Goal: Task Accomplishment & Management: Complete application form

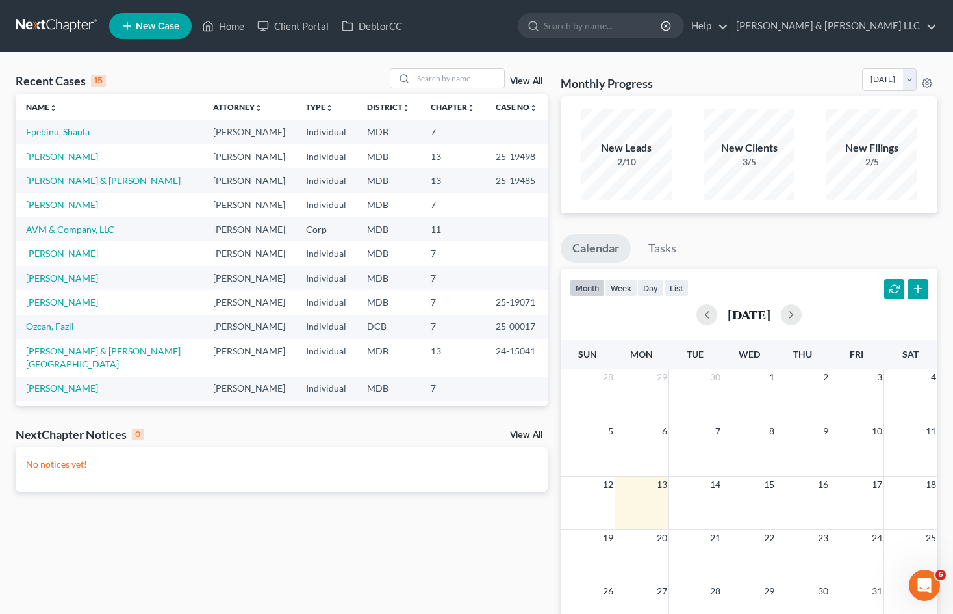
click at [77, 152] on link "[PERSON_NAME]" at bounding box center [62, 156] width 72 height 11
select select "6"
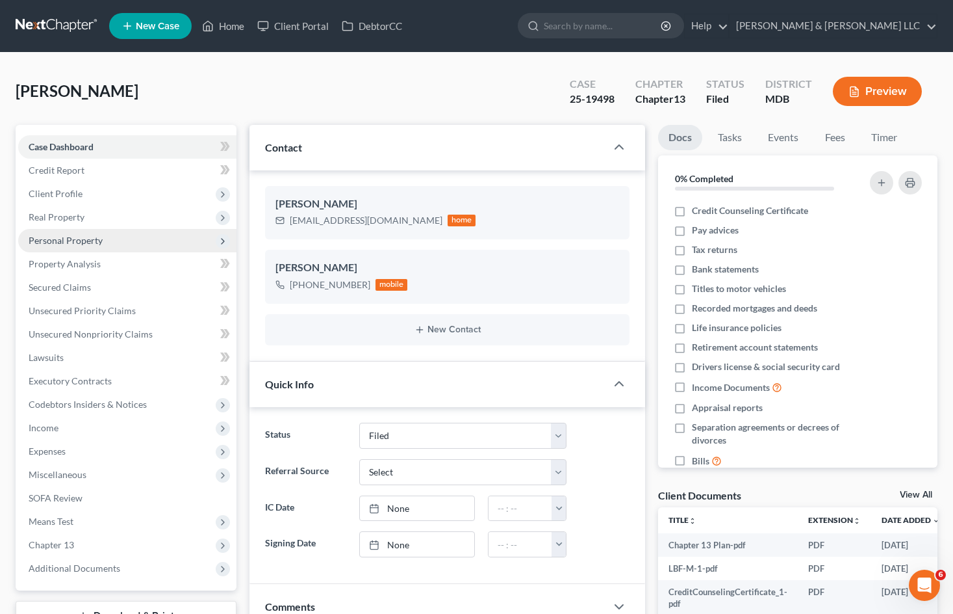
click at [168, 245] on span "Personal Property" at bounding box center [127, 240] width 218 height 23
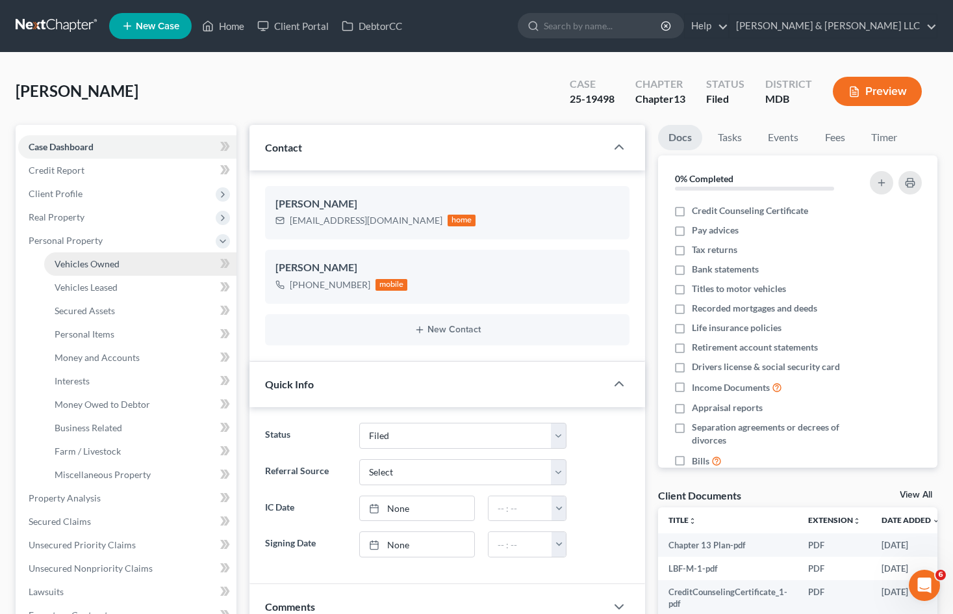
click at [163, 269] on link "Vehicles Owned" at bounding box center [140, 263] width 192 height 23
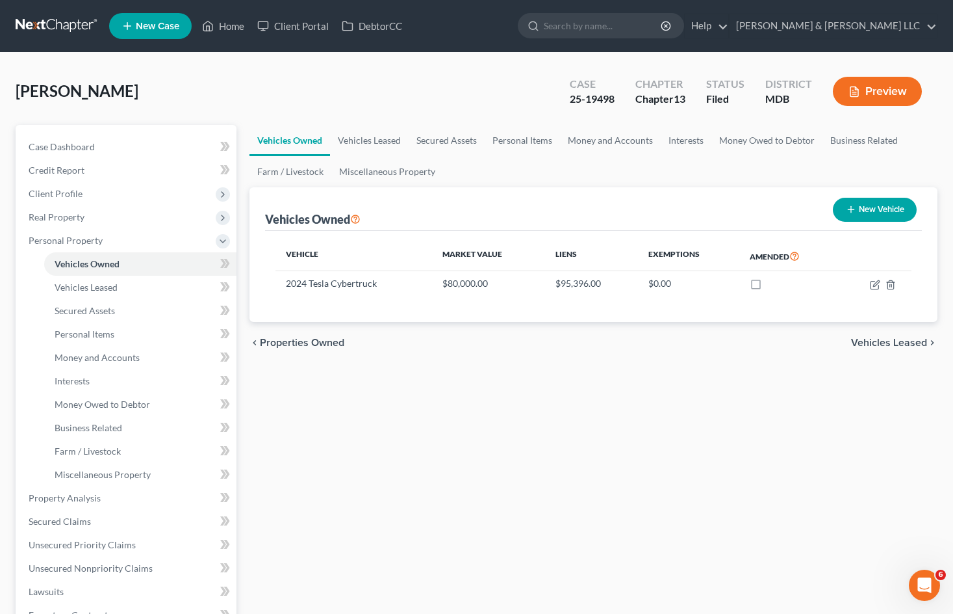
click at [371, 122] on div "[PERSON_NAME] Upgraded Case 25-19498 Chapter Chapter 13 Status Filed District M…" at bounding box center [477, 96] width 922 height 57
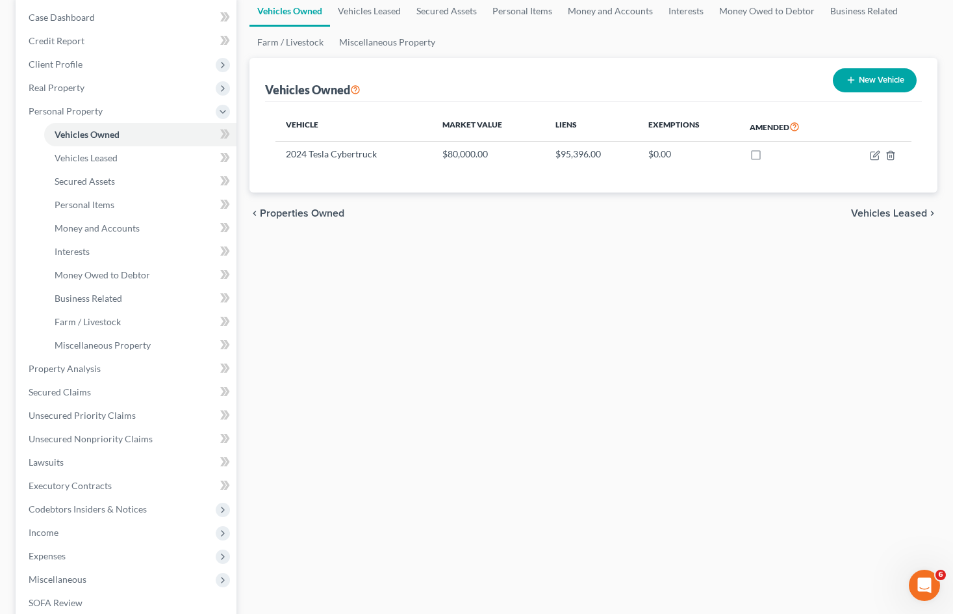
scroll to position [130, 0]
click at [161, 428] on link "Unsecured Nonpriority Claims" at bounding box center [127, 437] width 218 height 23
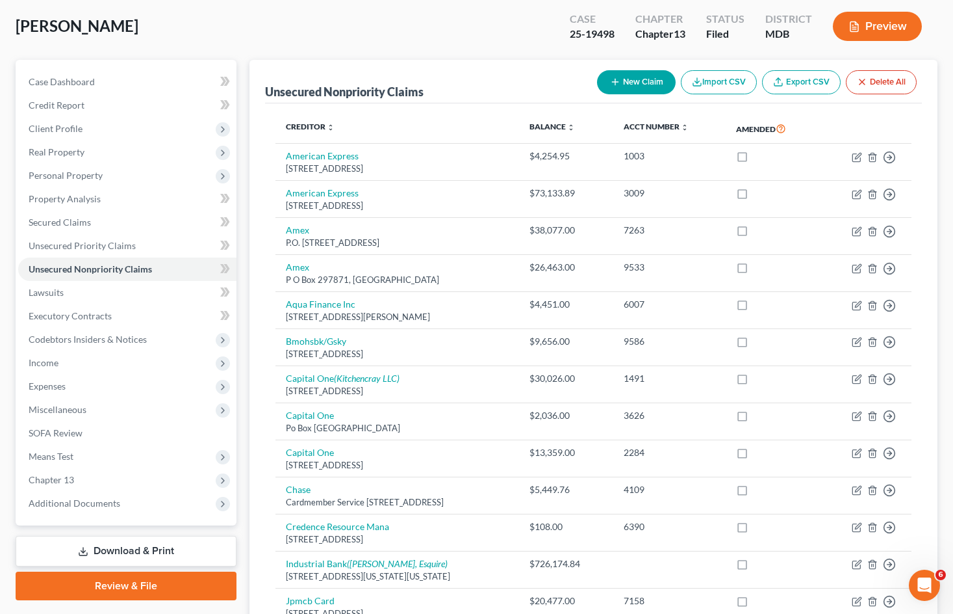
scroll to position [130, 0]
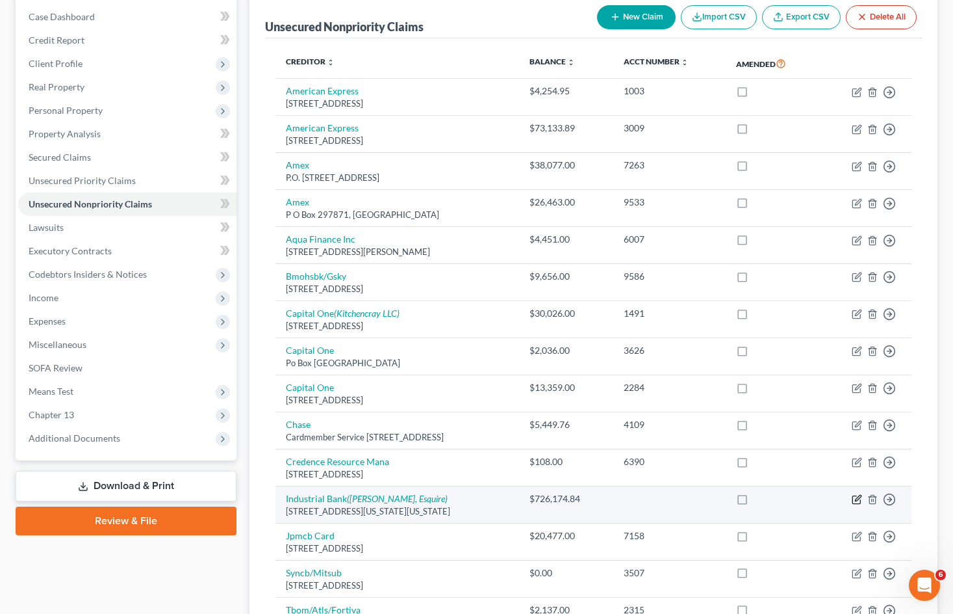
click at [854, 498] on icon "button" at bounding box center [857, 499] width 10 height 10
select select "8"
select select "0"
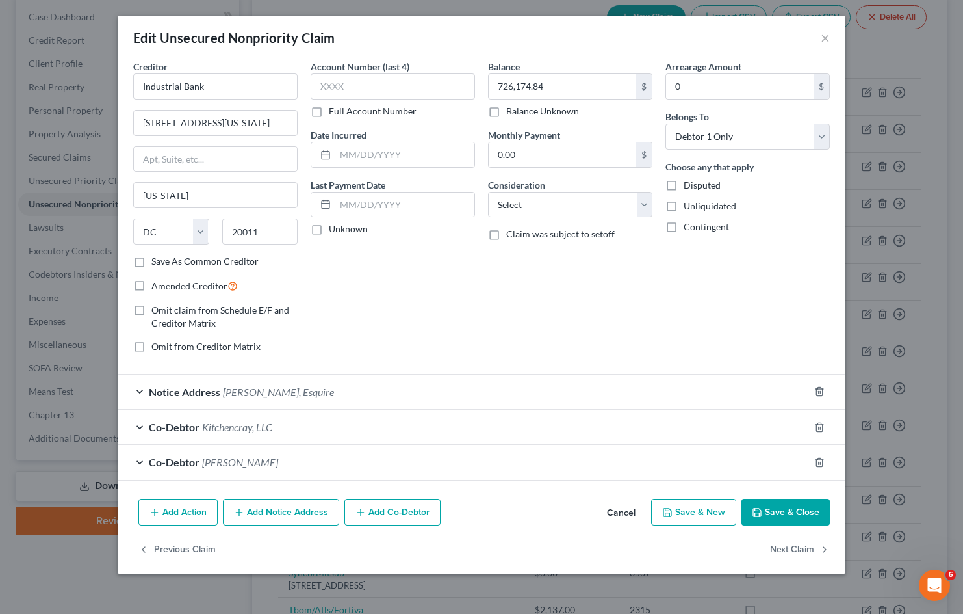
click at [280, 385] on span "[PERSON_NAME], Esquire" at bounding box center [278, 391] width 111 height 12
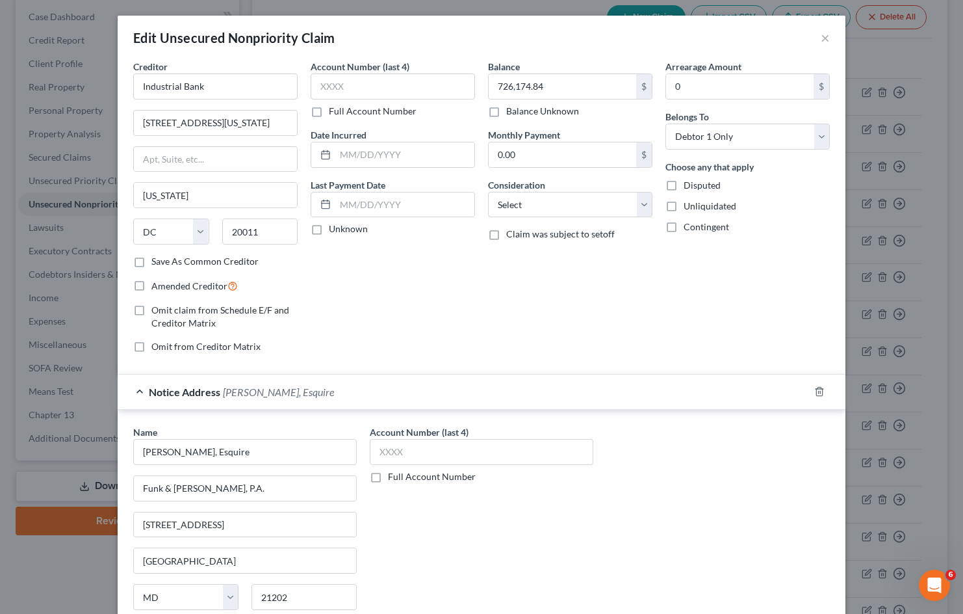
click at [272, 389] on span "[PERSON_NAME], Esquire" at bounding box center [278, 391] width 111 height 12
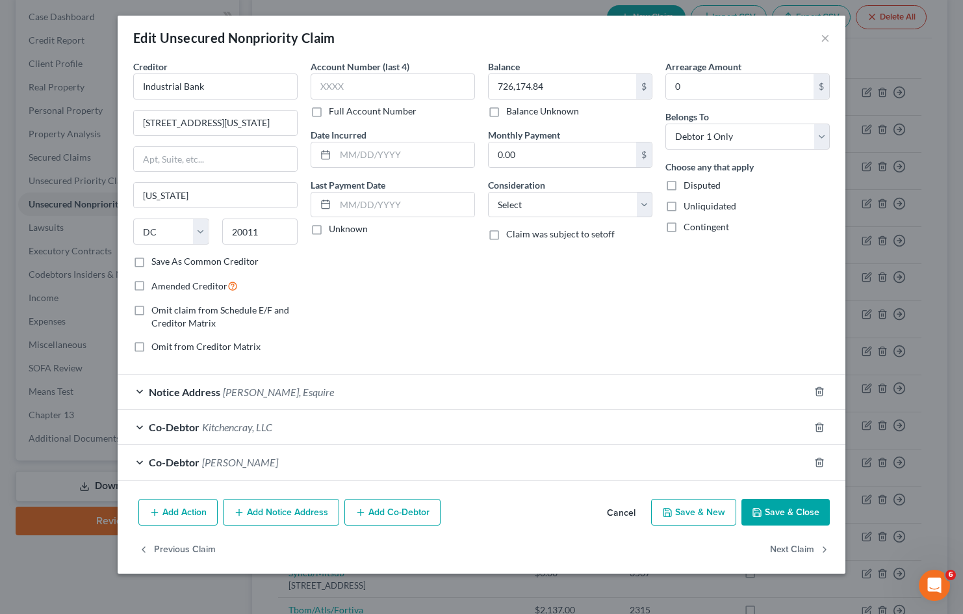
click at [621, 514] on button "Cancel" at bounding box center [621, 513] width 49 height 26
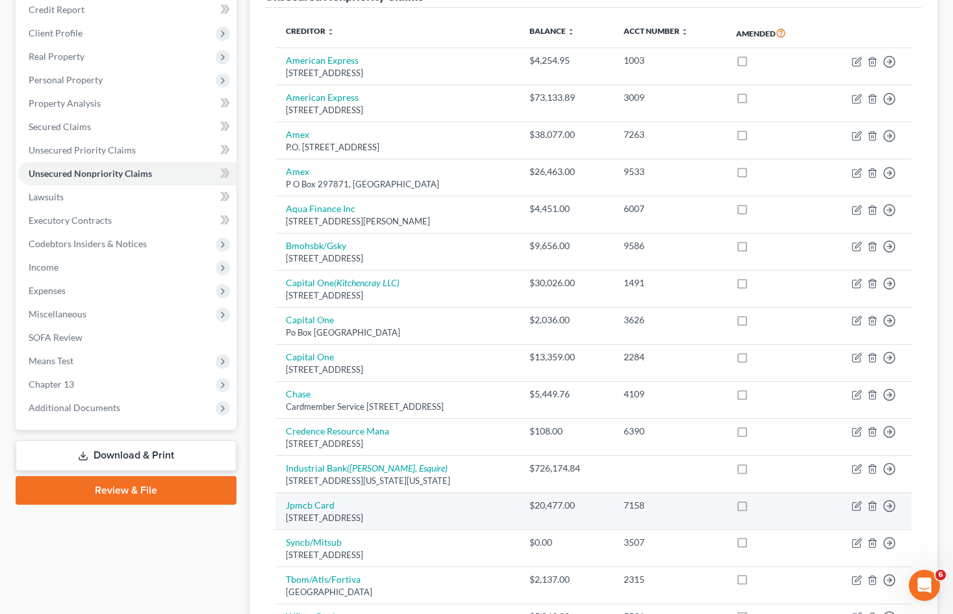
scroll to position [195, 0]
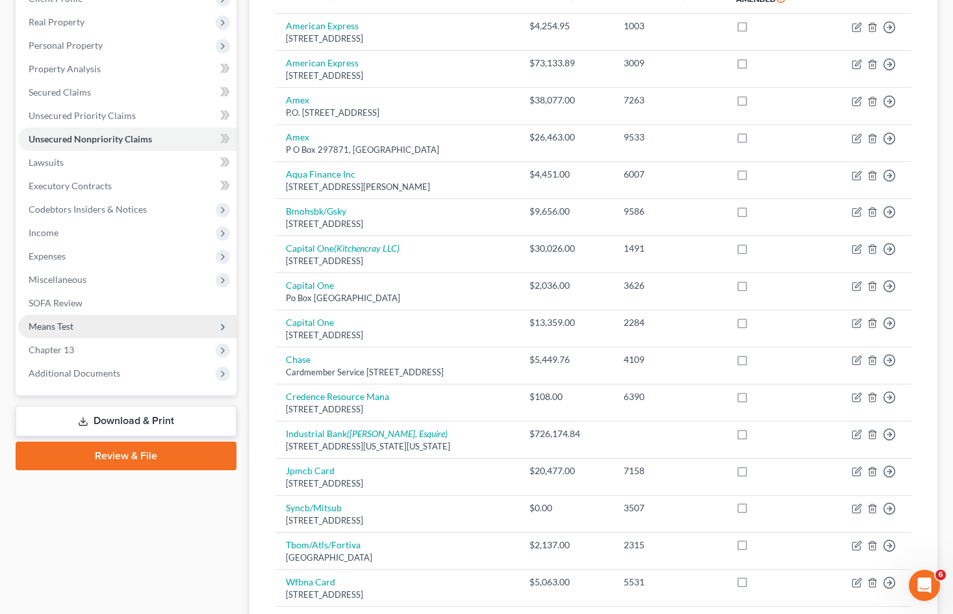
click at [107, 322] on span "Means Test" at bounding box center [127, 326] width 218 height 23
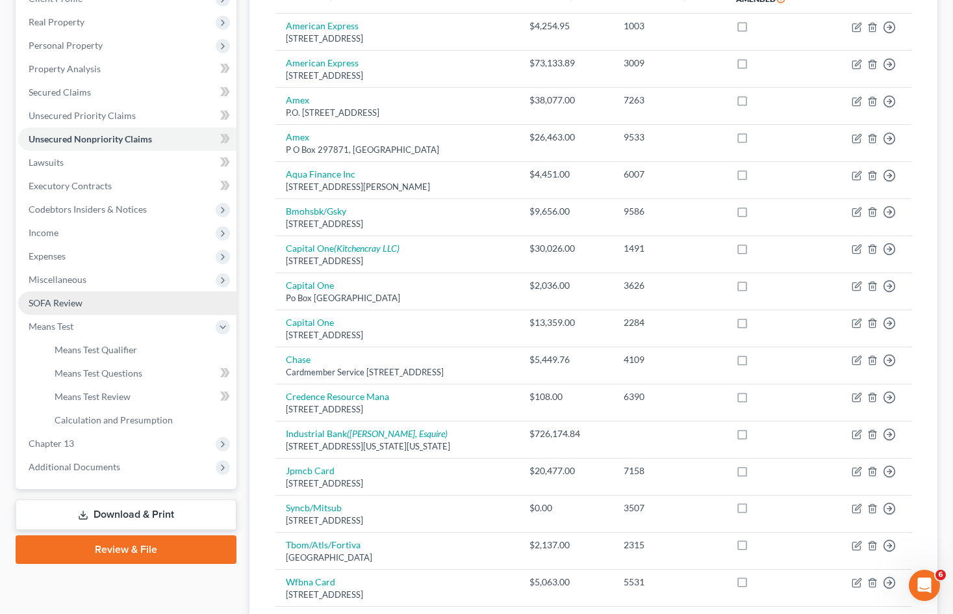
click at [116, 306] on link "SOFA Review" at bounding box center [127, 302] width 218 height 23
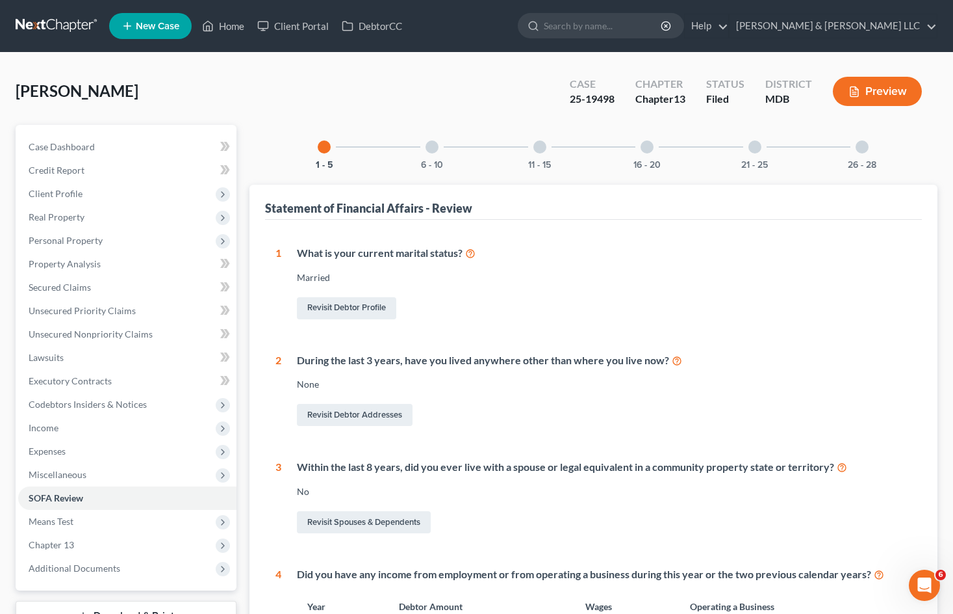
click at [536, 149] on div "11 - 15" at bounding box center [540, 147] width 44 height 44
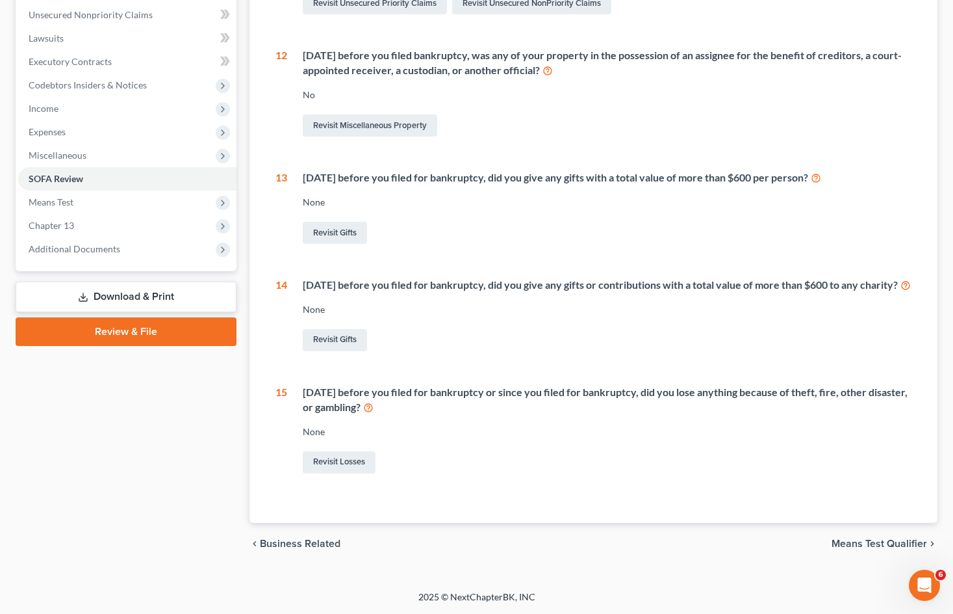
scroll to position [8, 0]
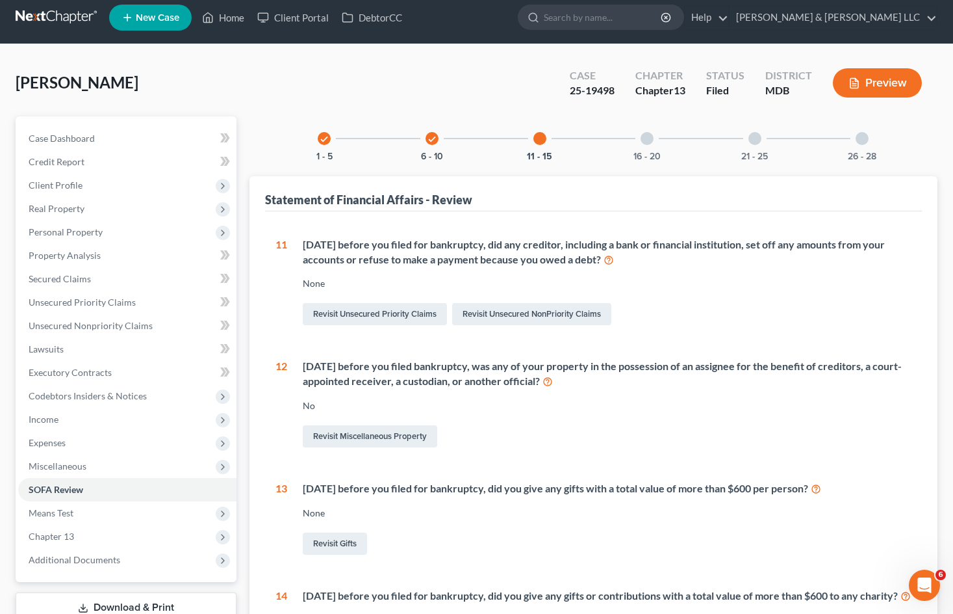
click at [656, 144] on div "16 - 20" at bounding box center [647, 138] width 44 height 44
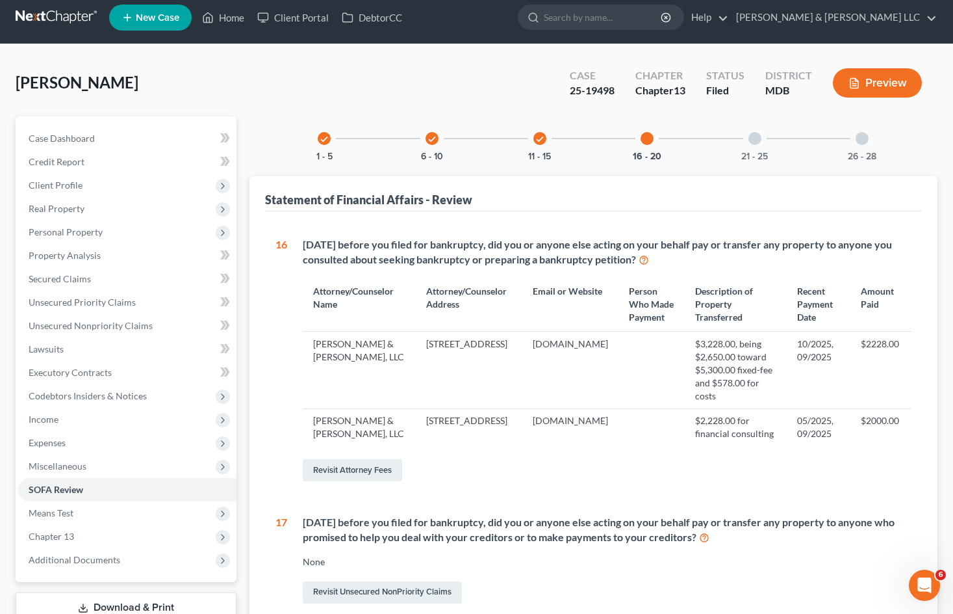
click at [426, 144] on div "check 6 - 10" at bounding box center [432, 138] width 44 height 44
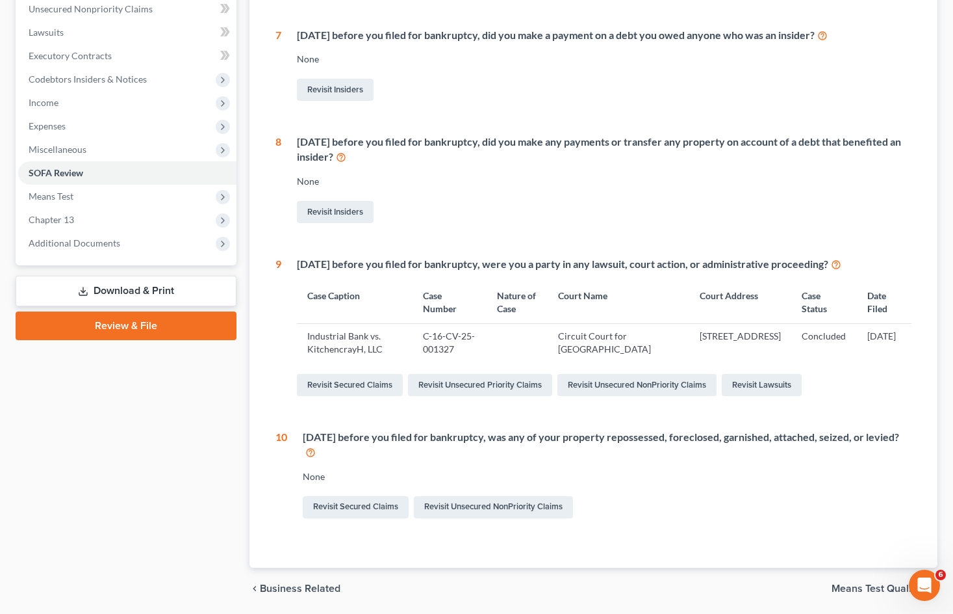
scroll to position [333, 0]
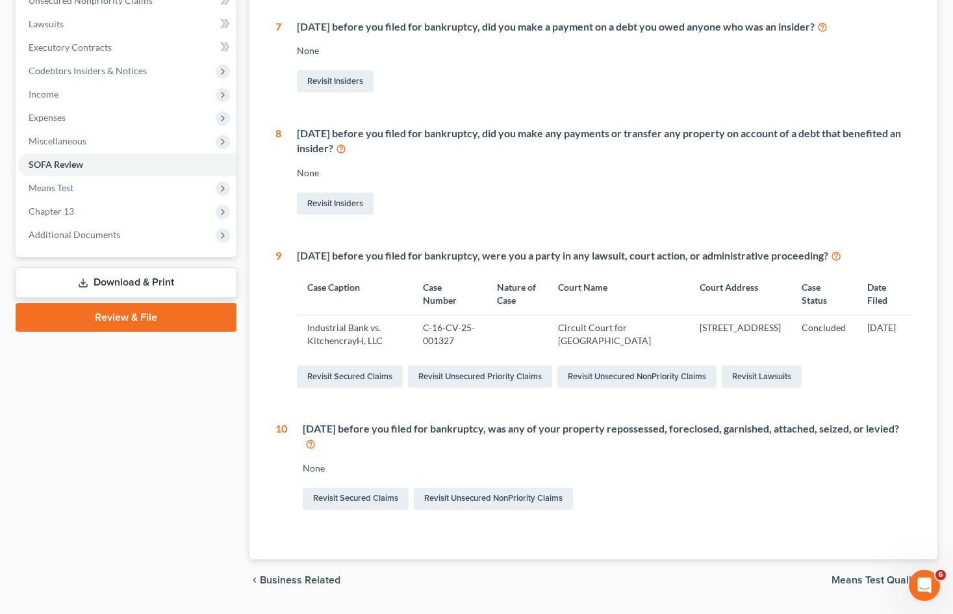
drag, startPoint x: 304, startPoint y: 326, endPoint x: 590, endPoint y: 347, distance: 286.1
click at [589, 348] on tr "Industrial Bank vs. KitchencrayH, LLC C-16-CV-25-001327 Circuit Court for [GEOG…" at bounding box center [604, 334] width 615 height 38
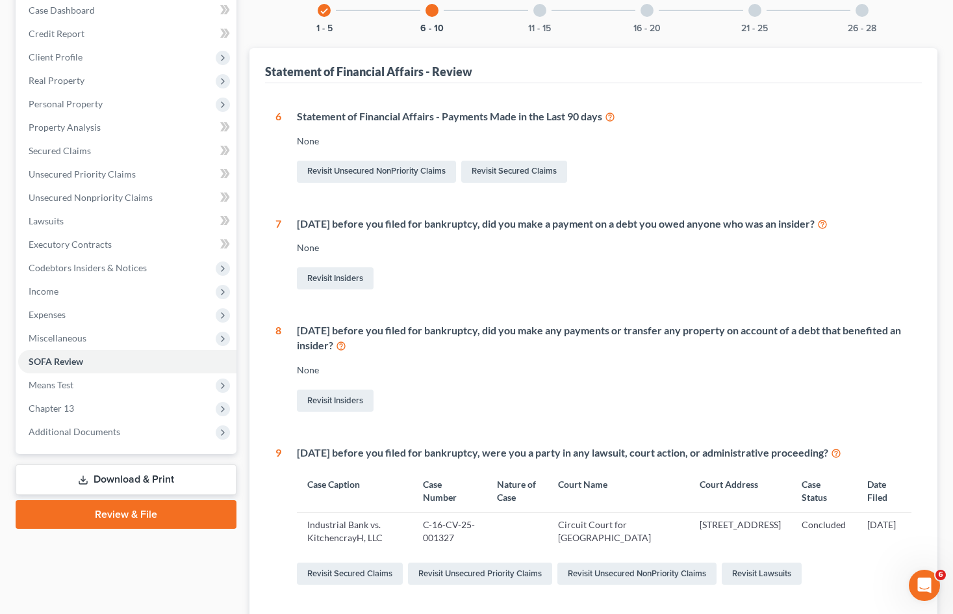
scroll to position [0, 0]
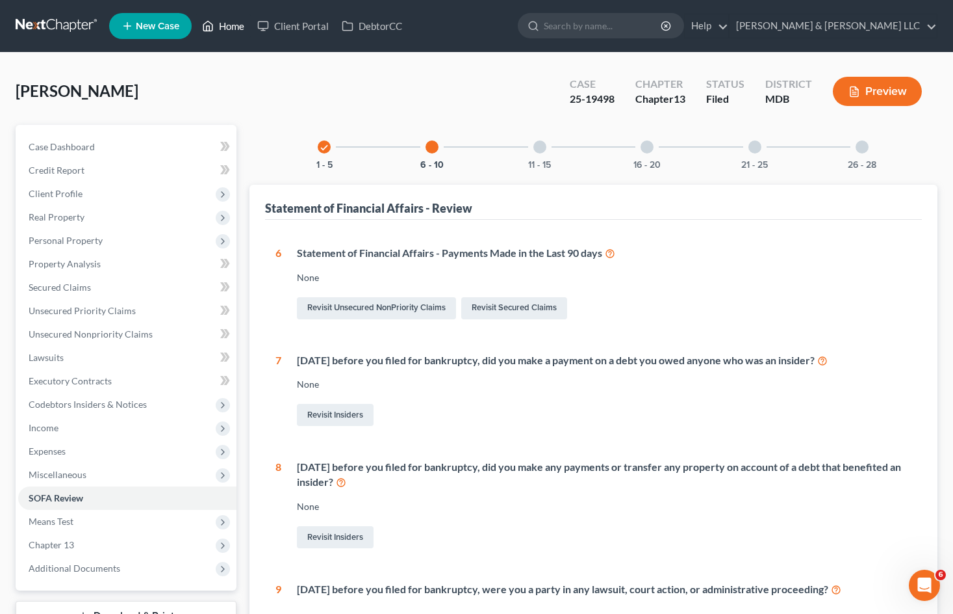
click at [222, 29] on link "Home" at bounding box center [223, 25] width 55 height 23
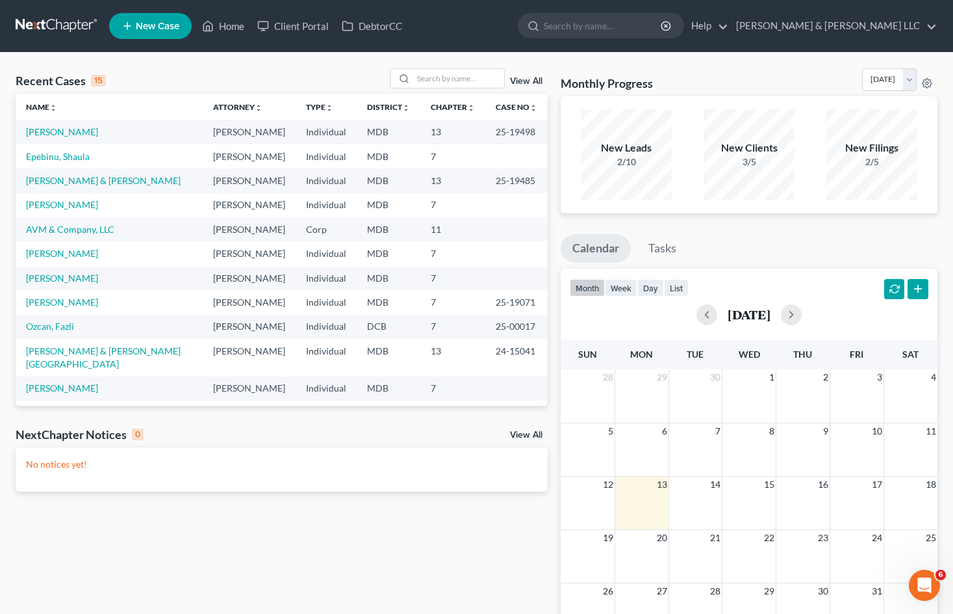
click at [88, 174] on td "[PERSON_NAME] & [PERSON_NAME]" at bounding box center [109, 180] width 187 height 24
click at [92, 183] on link "[PERSON_NAME] & [PERSON_NAME]" at bounding box center [103, 180] width 155 height 11
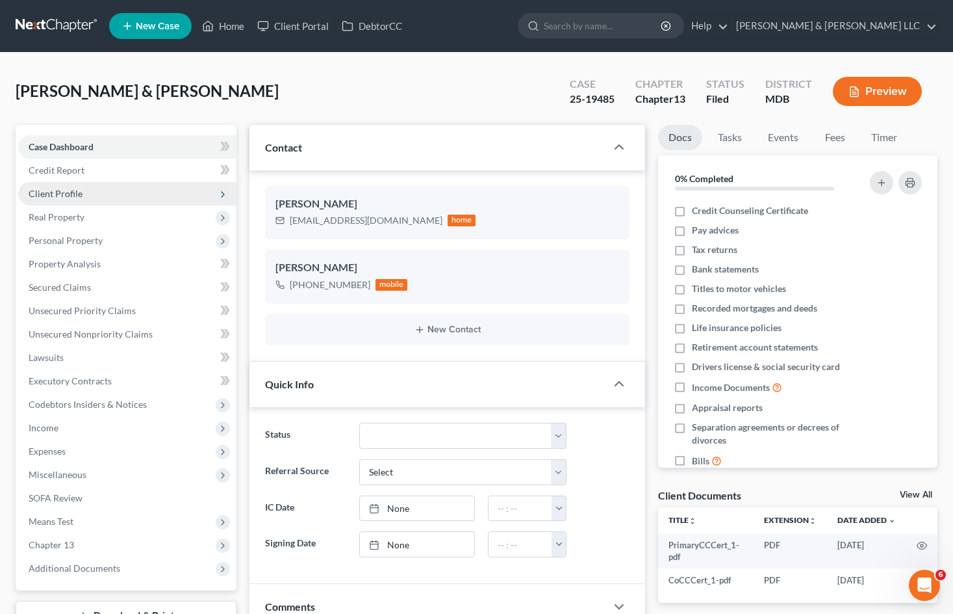
click at [96, 196] on span "Client Profile" at bounding box center [127, 193] width 218 height 23
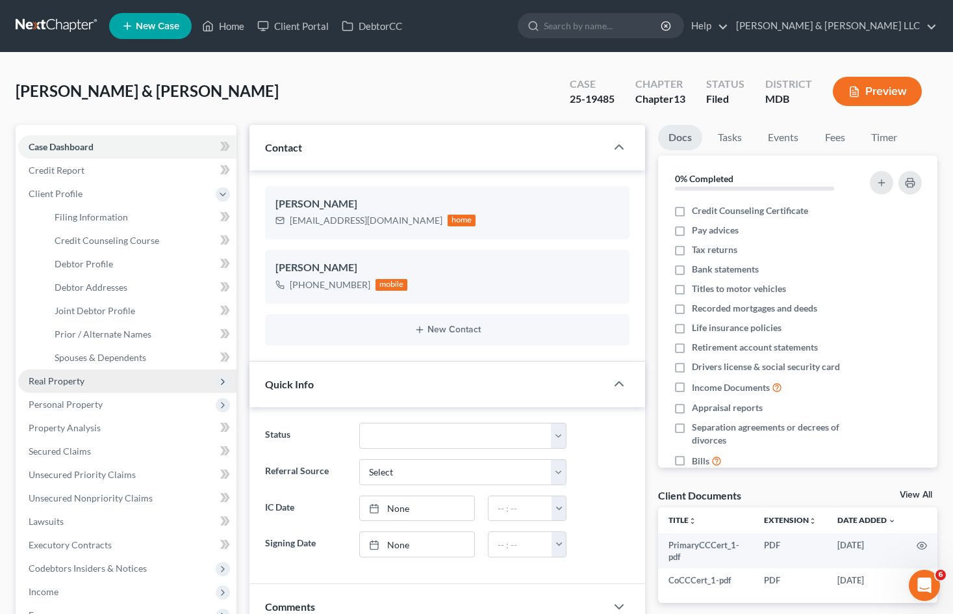
click at [86, 382] on span "Real Property" at bounding box center [127, 380] width 218 height 23
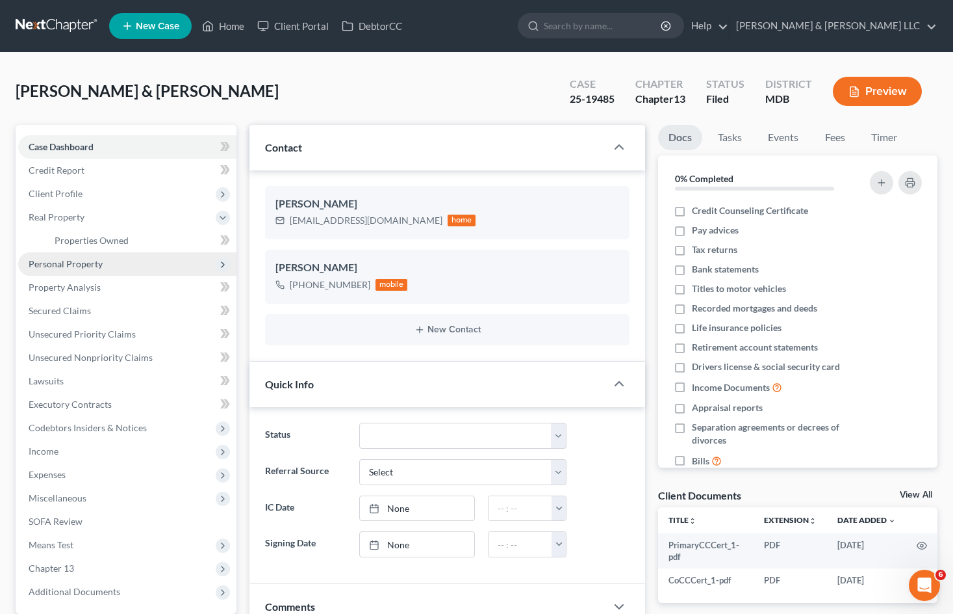
click at [118, 252] on span "Personal Property" at bounding box center [127, 263] width 218 height 23
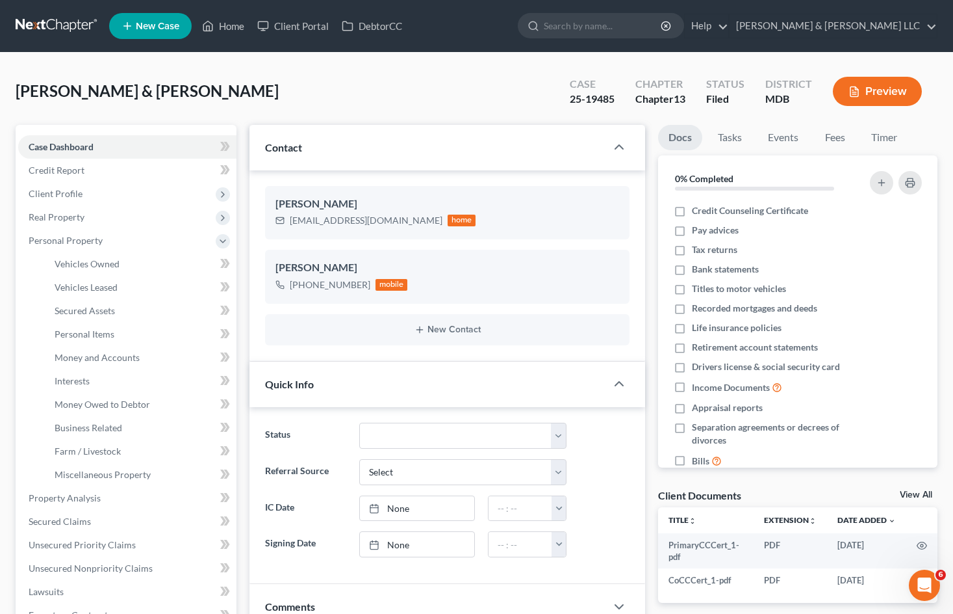
click at [127, 239] on span "Personal Property" at bounding box center [127, 240] width 218 height 23
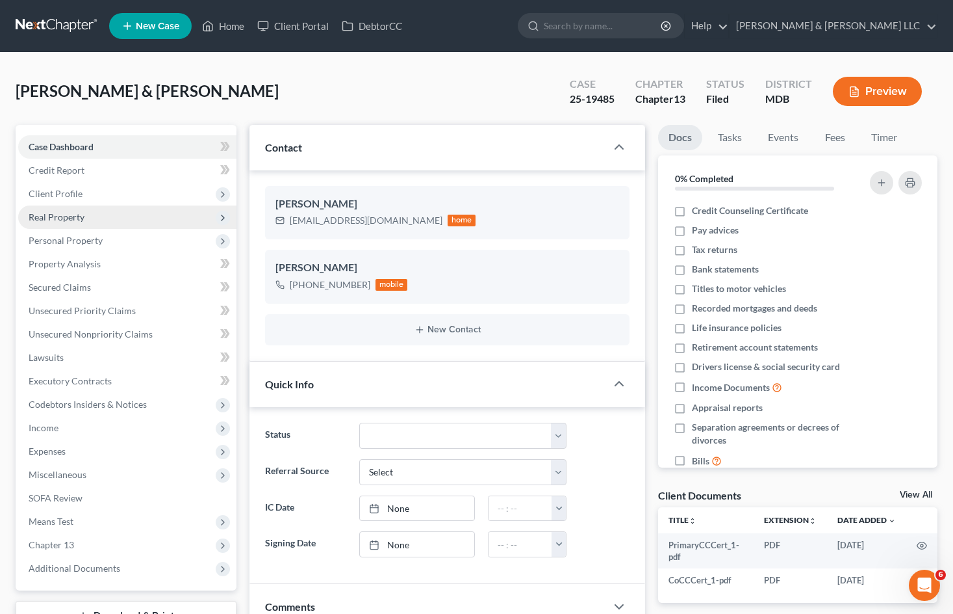
click at [118, 216] on span "Real Property" at bounding box center [127, 216] width 218 height 23
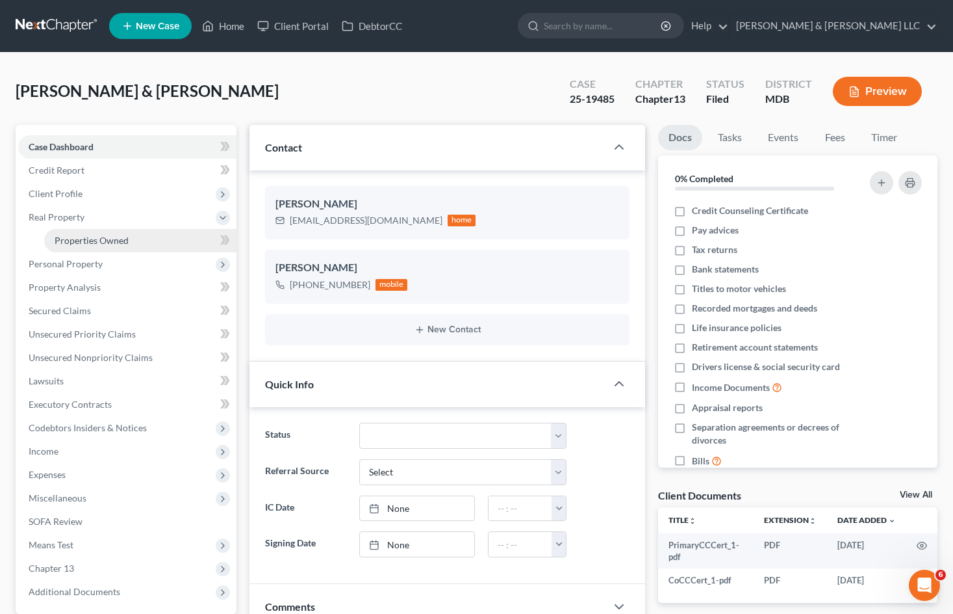
click at [121, 244] on span "Properties Owned" at bounding box center [92, 240] width 74 height 11
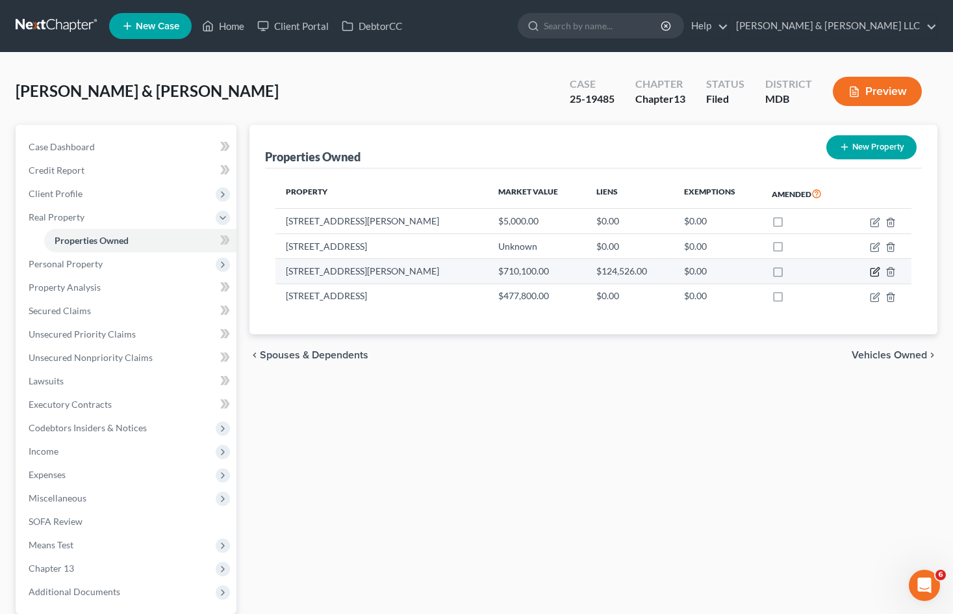
click at [873, 269] on icon "button" at bounding box center [875, 271] width 10 height 10
select select "21"
select select "2"
select select "7"
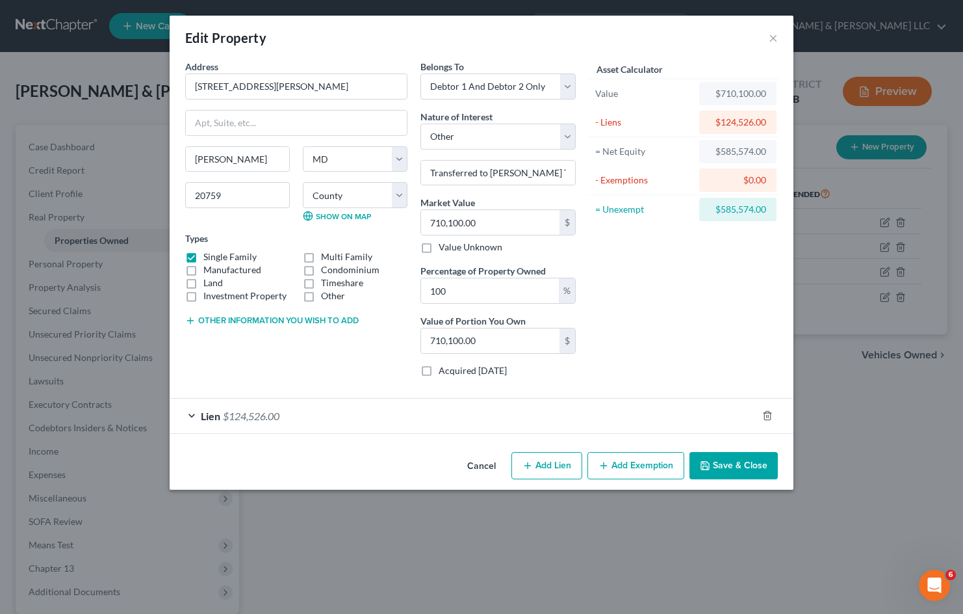
click at [478, 465] on button "Cancel" at bounding box center [481, 466] width 49 height 26
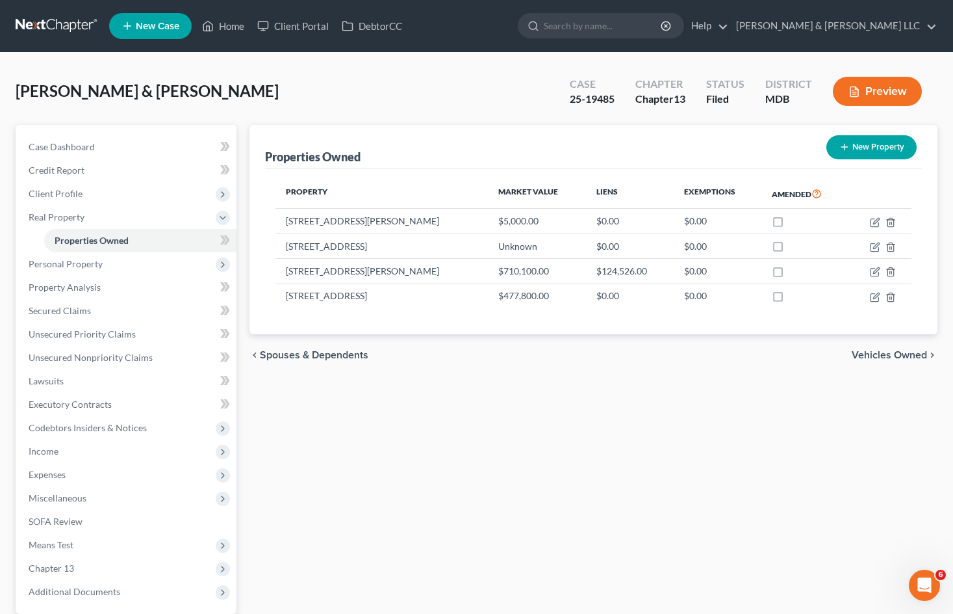
click at [669, 479] on div "Properties Owned New Property Property Market Value Liens Exemptions Amended [S…" at bounding box center [593, 407] width 701 height 564
click at [236, 27] on link "Home" at bounding box center [223, 25] width 55 height 23
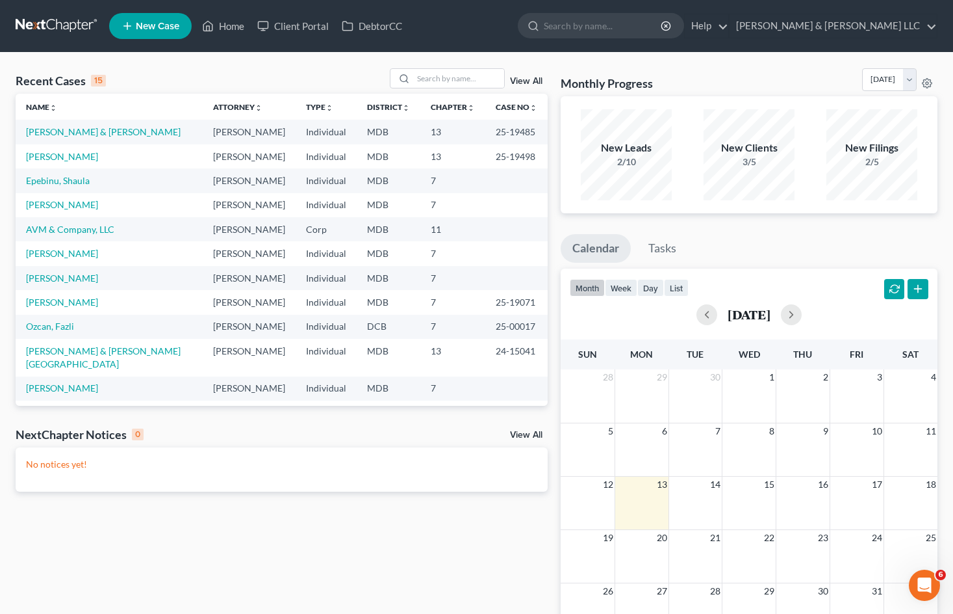
click at [440, 535] on div "Recent Cases 15 View All Name unfold_more expand_more expand_less Attorney unfo…" at bounding box center [281, 389] width 545 height 643
click at [90, 230] on link "AVM & Company, LLC" at bounding box center [70, 229] width 88 height 11
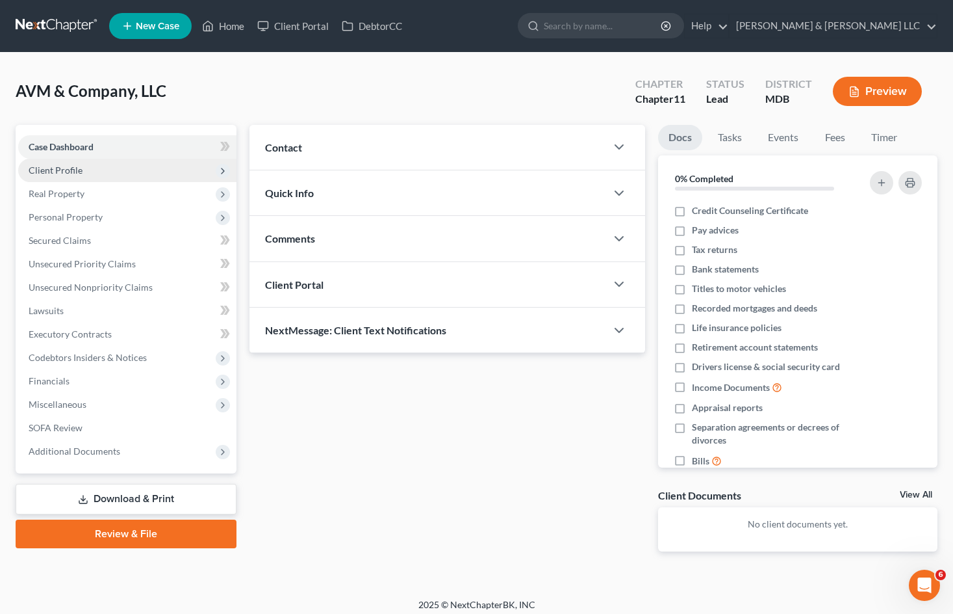
click at [104, 170] on span "Client Profile" at bounding box center [127, 170] width 218 height 23
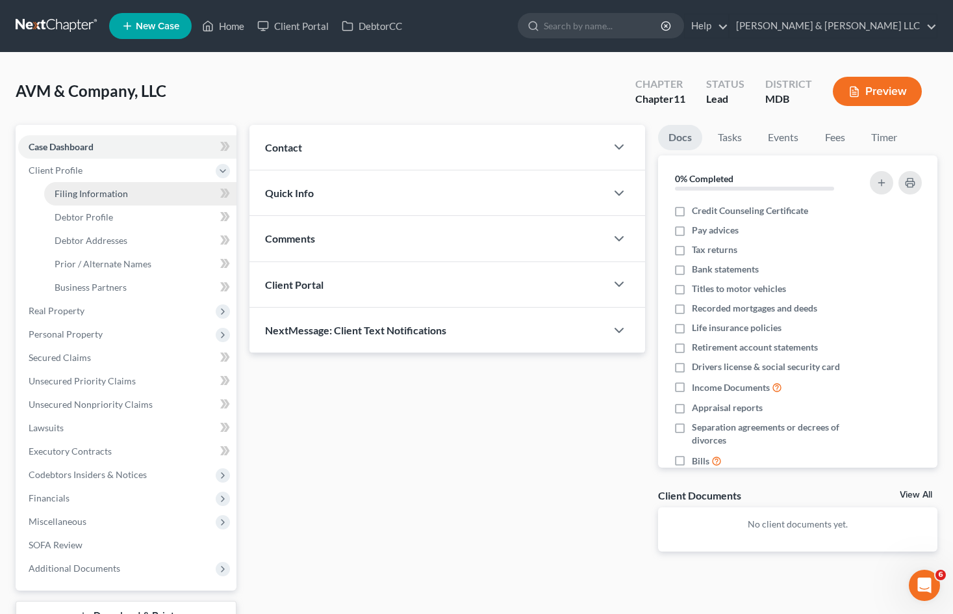
click at [103, 190] on span "Filing Information" at bounding box center [91, 193] width 73 height 11
select select "3"
select select "1"
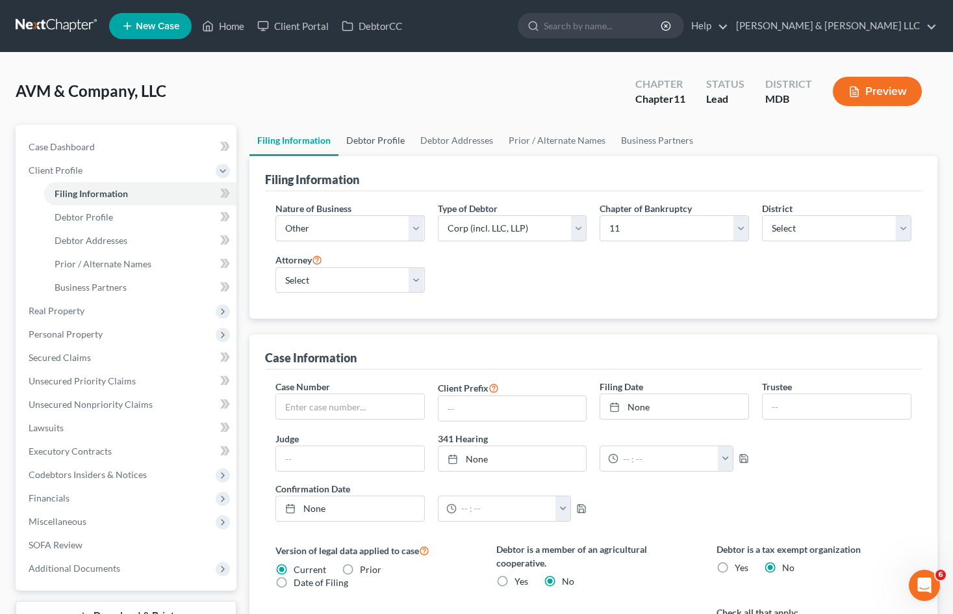
click at [371, 137] on link "Debtor Profile" at bounding box center [376, 140] width 74 height 31
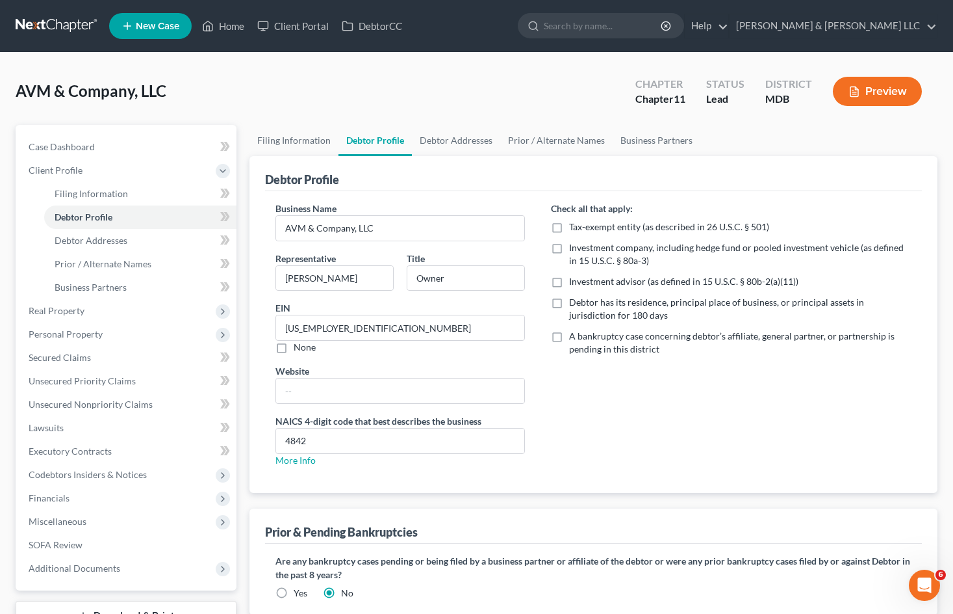
click at [651, 472] on div "Check all that apply: Tax-exempt entity (as described in 26 U.S.C. § 501) Inves…" at bounding box center [731, 339] width 387 height 276
click at [751, 429] on div "Check all that apply: Tax-exempt entity (as described in 26 U.S.C. § 501) Inves…" at bounding box center [731, 339] width 387 height 276
click at [228, 32] on link "Home" at bounding box center [223, 25] width 55 height 23
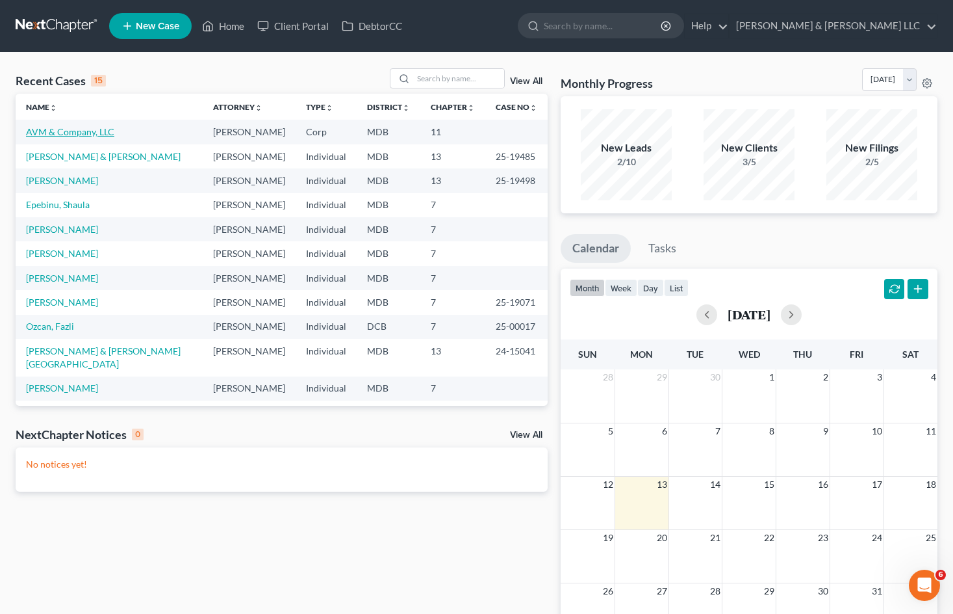
click at [89, 127] on link "AVM & Company, LLC" at bounding box center [70, 131] width 88 height 11
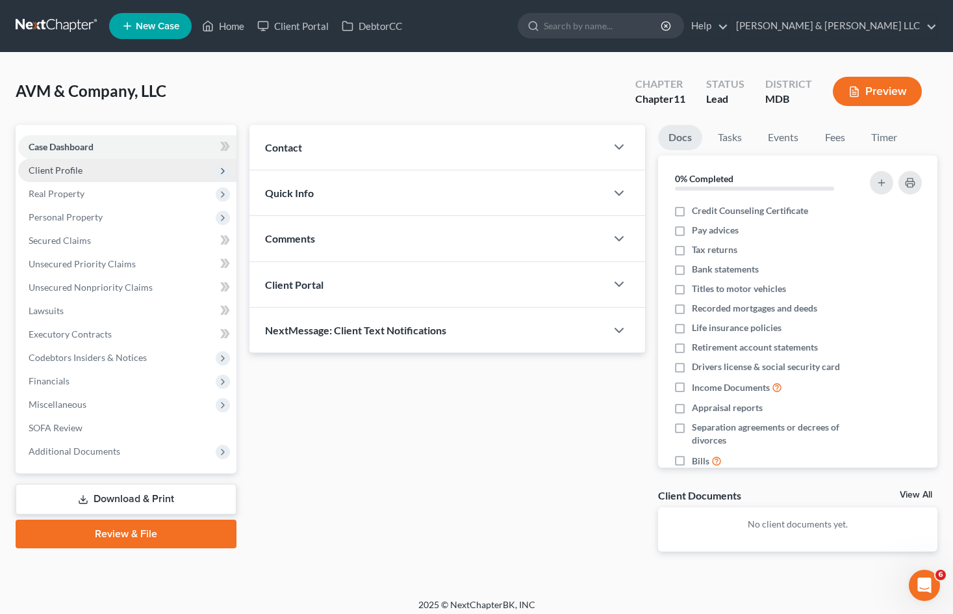
click at [99, 175] on span "Client Profile" at bounding box center [127, 170] width 218 height 23
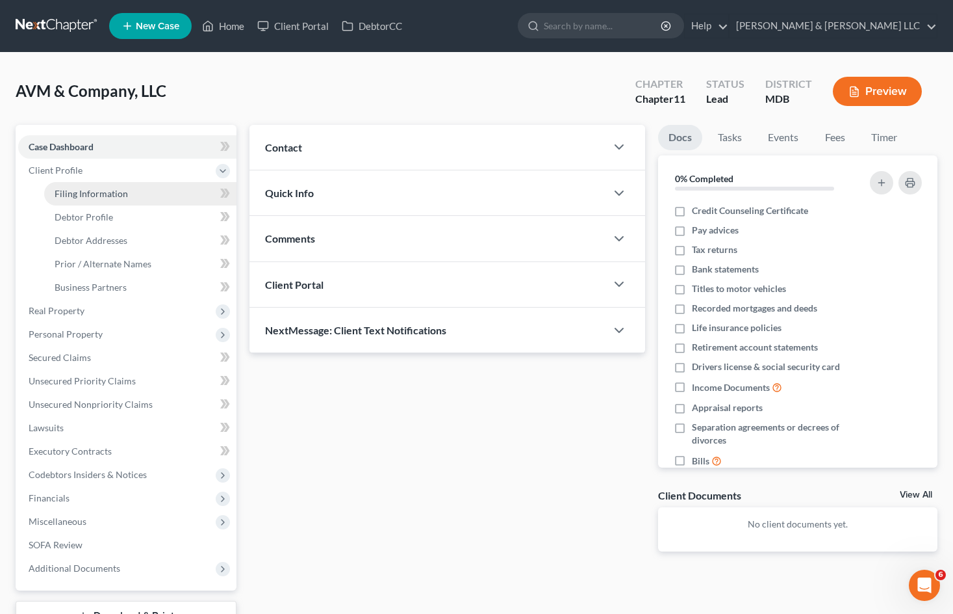
click at [170, 196] on link "Filing Information" at bounding box center [140, 193] width 192 height 23
select select "3"
select select "1"
select select "38"
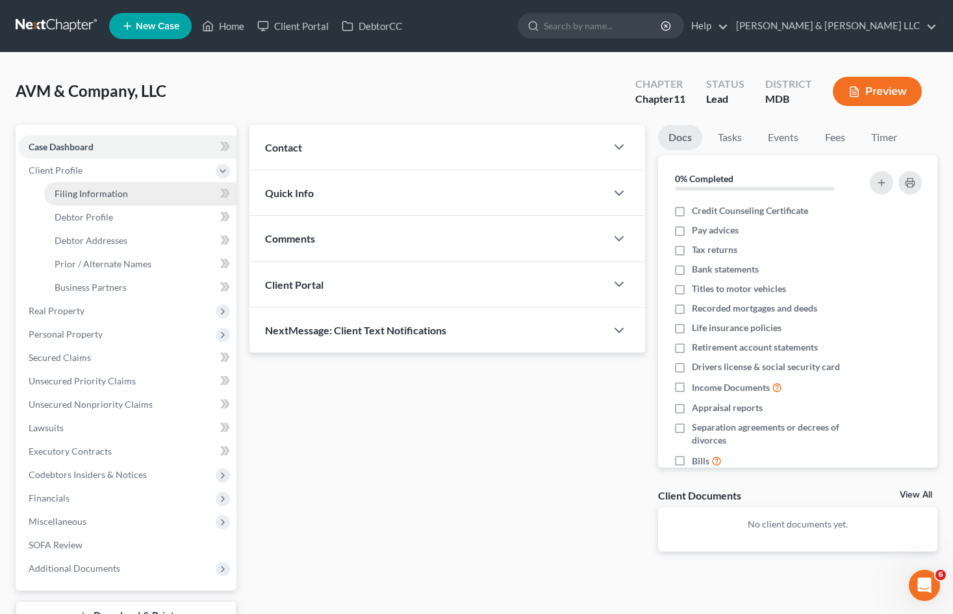
select select "0"
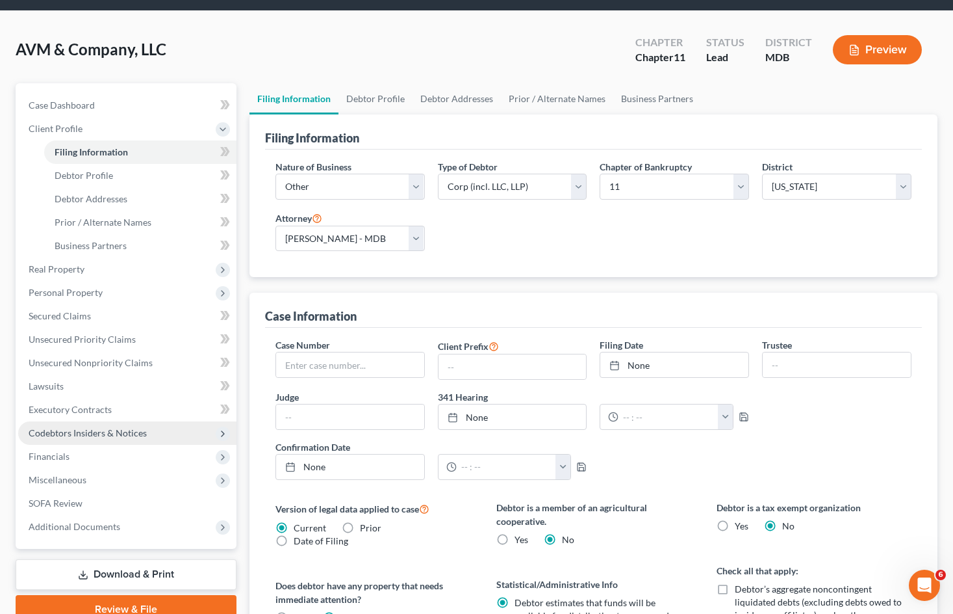
scroll to position [65, 0]
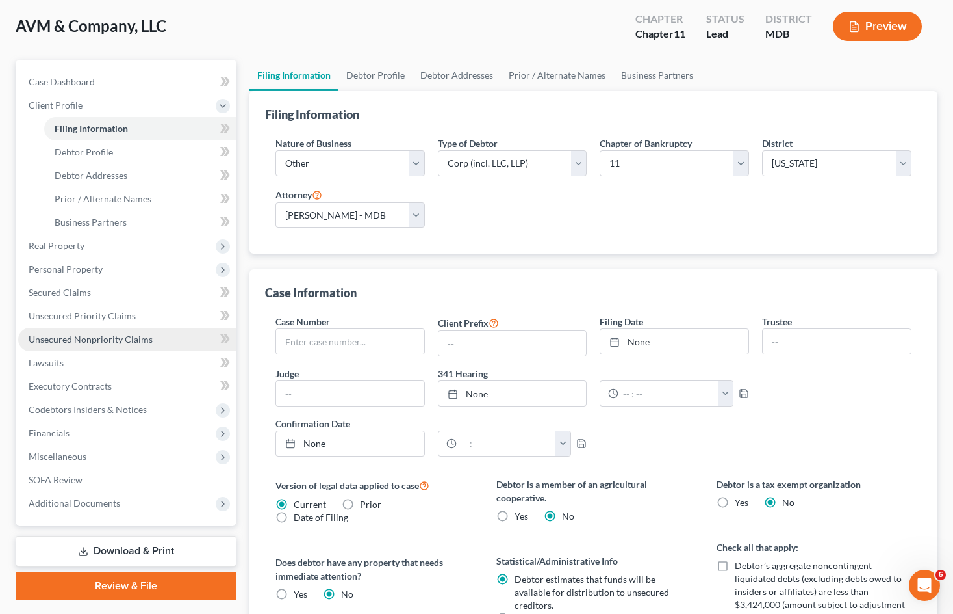
click at [122, 333] on span "Unsecured Nonpriority Claims" at bounding box center [91, 338] width 124 height 11
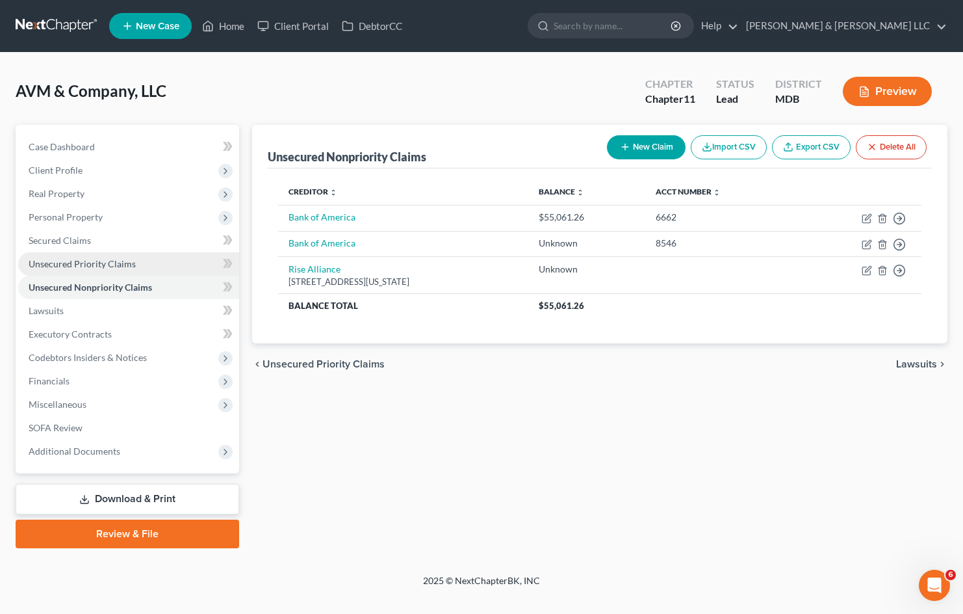
click at [108, 255] on link "Unsecured Priority Claims" at bounding box center [128, 263] width 221 height 23
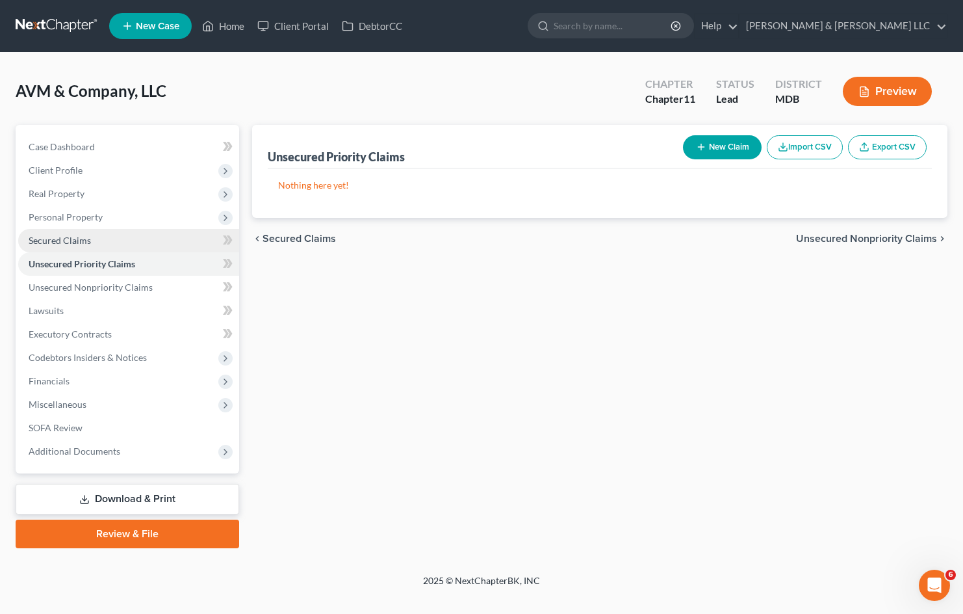
click at [115, 236] on link "Secured Claims" at bounding box center [128, 240] width 221 height 23
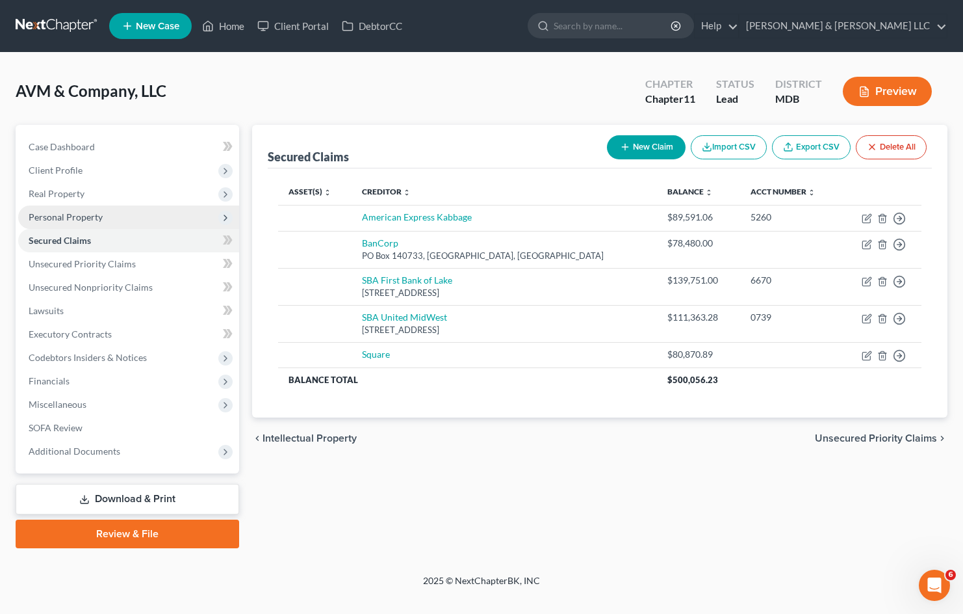
click at [120, 222] on span "Personal Property" at bounding box center [128, 216] width 221 height 23
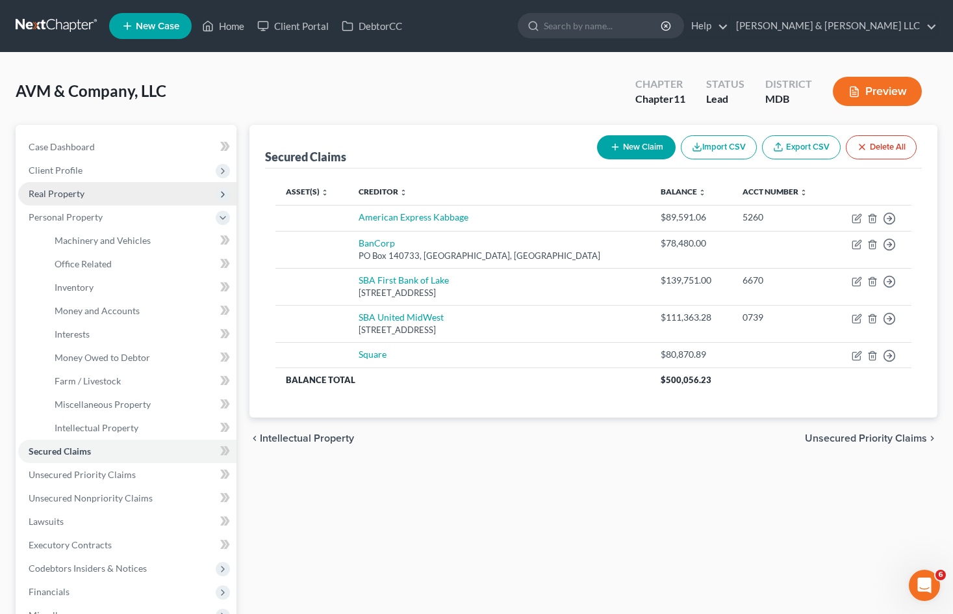
click at [129, 196] on span "Real Property" at bounding box center [127, 193] width 218 height 23
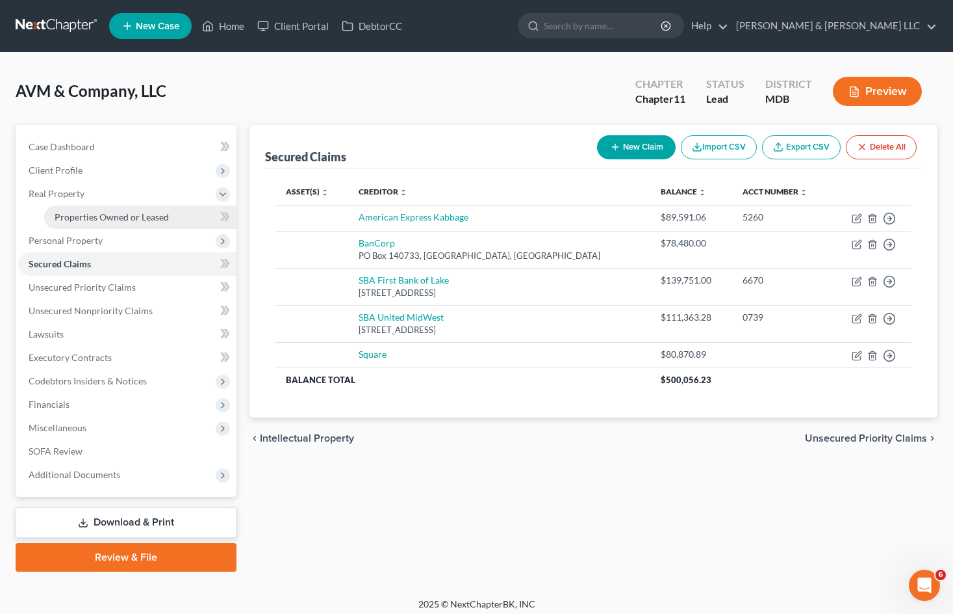
click at [127, 211] on span "Properties Owned or Leased" at bounding box center [112, 216] width 114 height 11
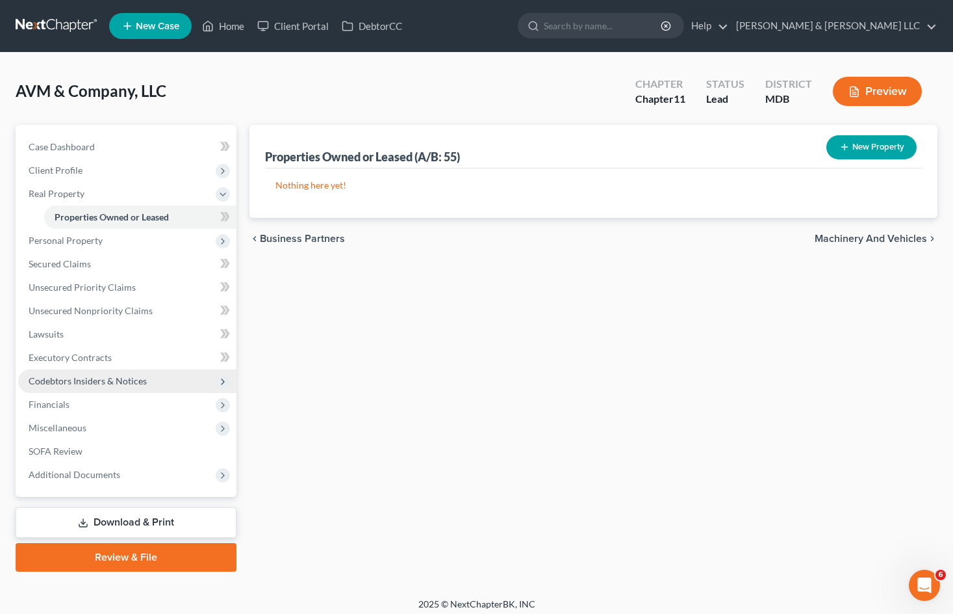
click at [136, 376] on span "Codebtors Insiders & Notices" at bounding box center [88, 380] width 118 height 11
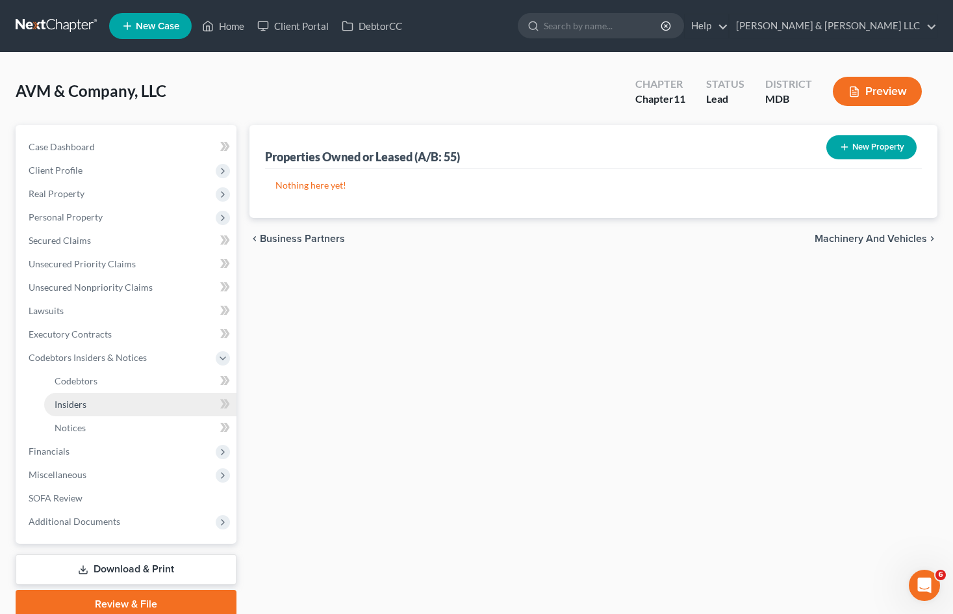
click at [148, 401] on link "Insiders" at bounding box center [140, 404] width 192 height 23
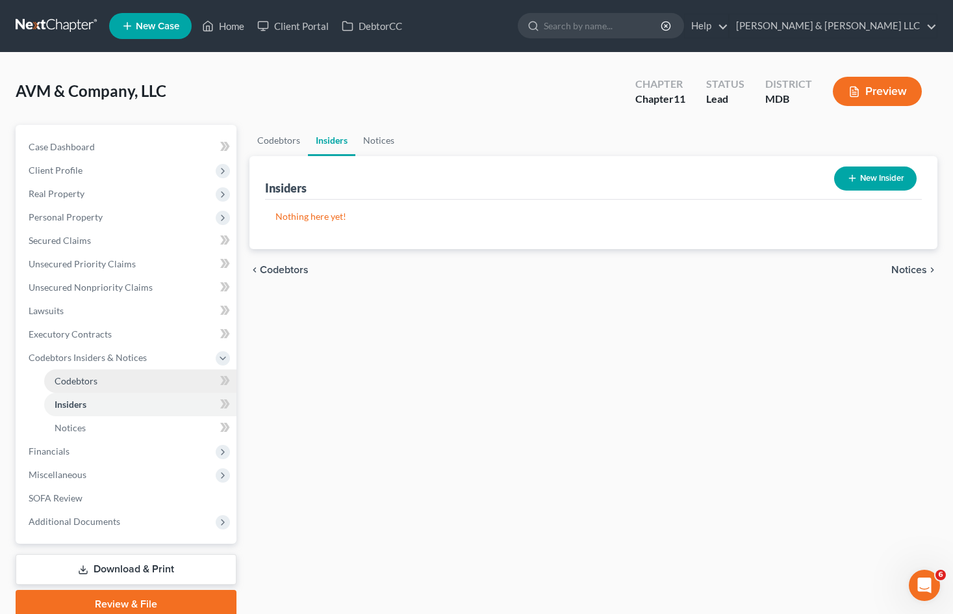
click at [155, 381] on link "Codebtors" at bounding box center [140, 380] width 192 height 23
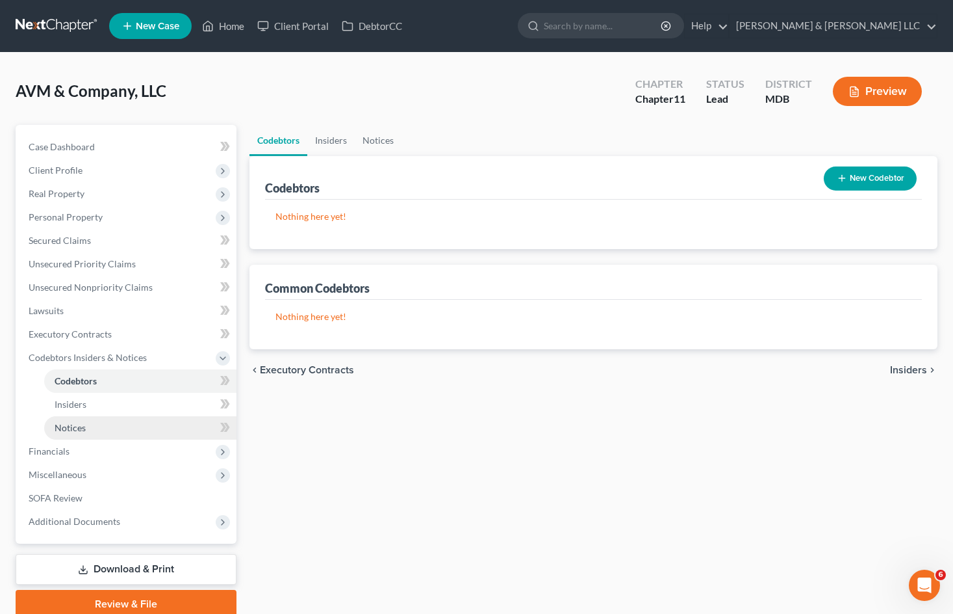
click at [146, 428] on link "Notices" at bounding box center [140, 427] width 192 height 23
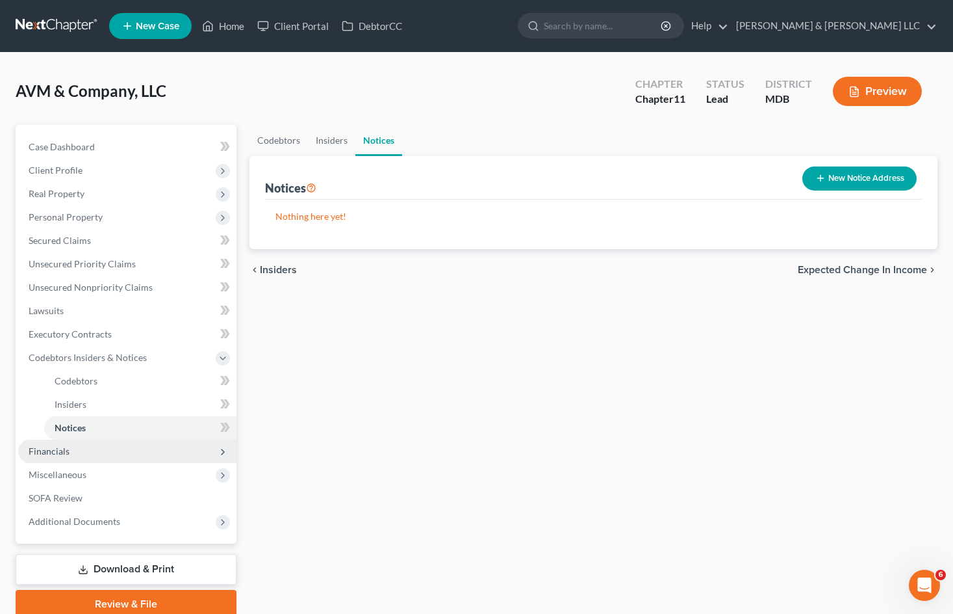
click at [143, 455] on span "Financials" at bounding box center [127, 450] width 218 height 23
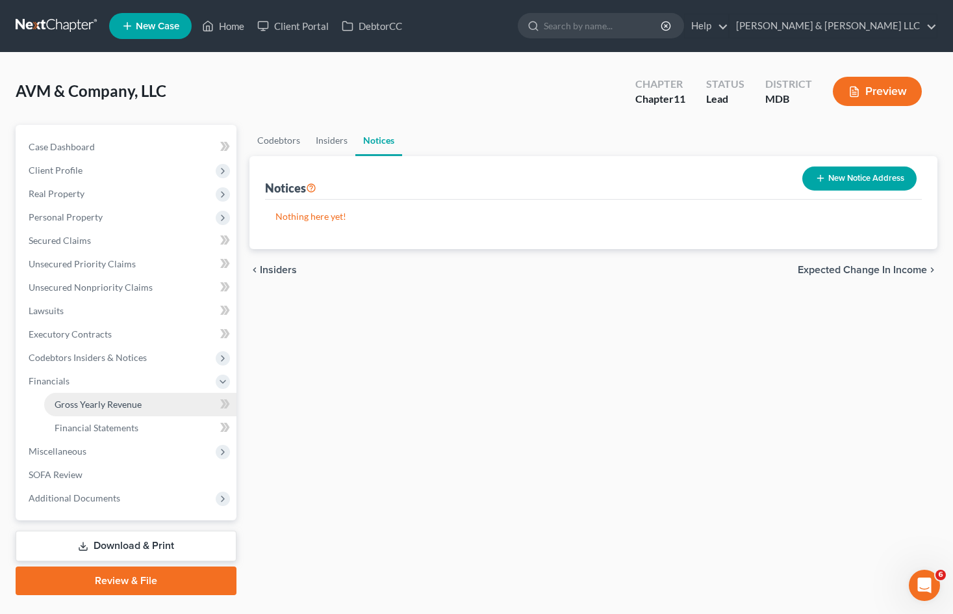
click at [152, 413] on link "Gross Yearly Revenue" at bounding box center [140, 404] width 192 height 23
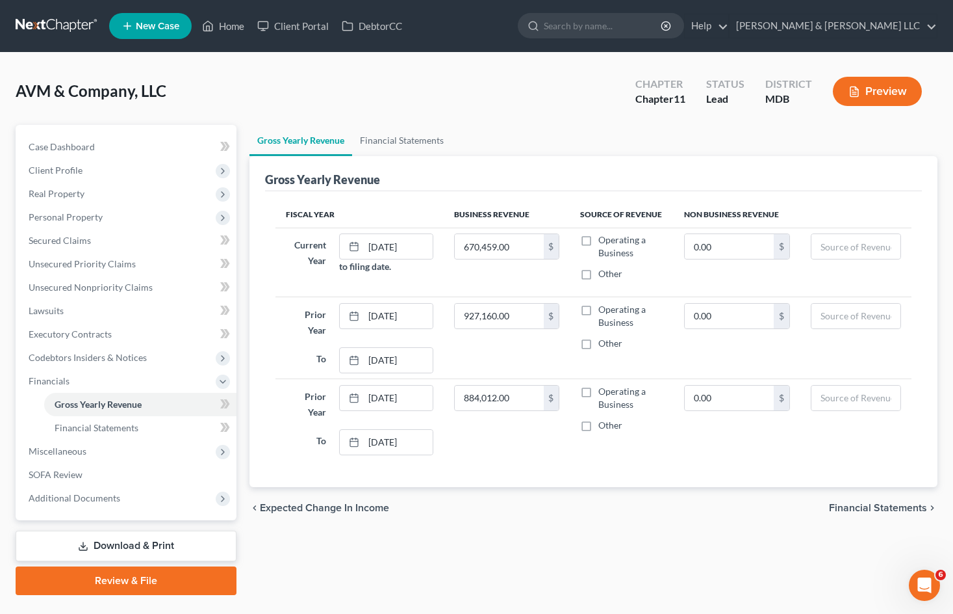
click at [538, 89] on div "AVM & Company, LLC Upgraded Chapter Chapter 11 Status Lead District MDB Preview" at bounding box center [477, 96] width 922 height 57
click at [237, 27] on link "Home" at bounding box center [223, 25] width 55 height 23
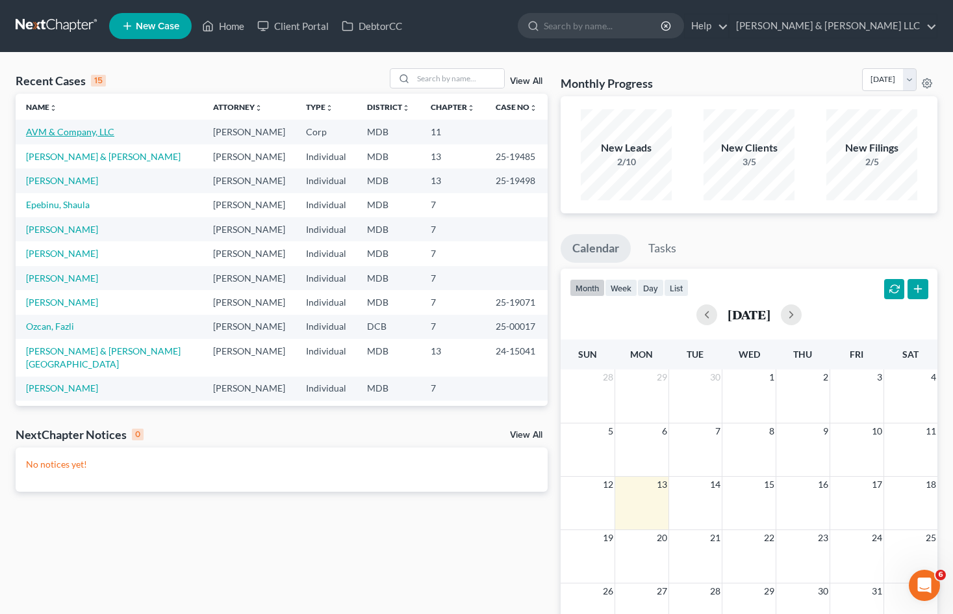
click at [86, 134] on link "AVM & Company, LLC" at bounding box center [70, 131] width 88 height 11
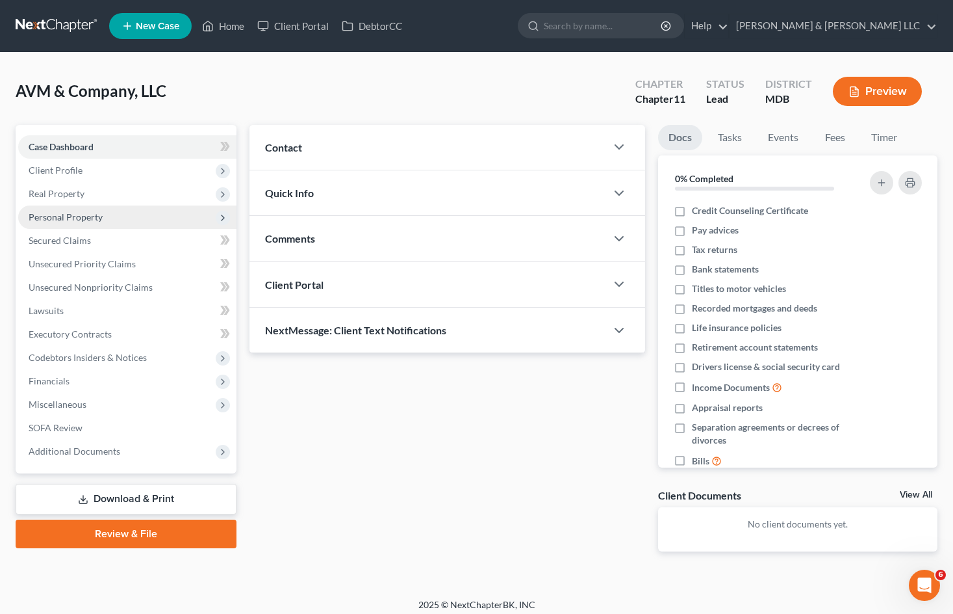
click at [91, 213] on span "Personal Property" at bounding box center [66, 216] width 74 height 11
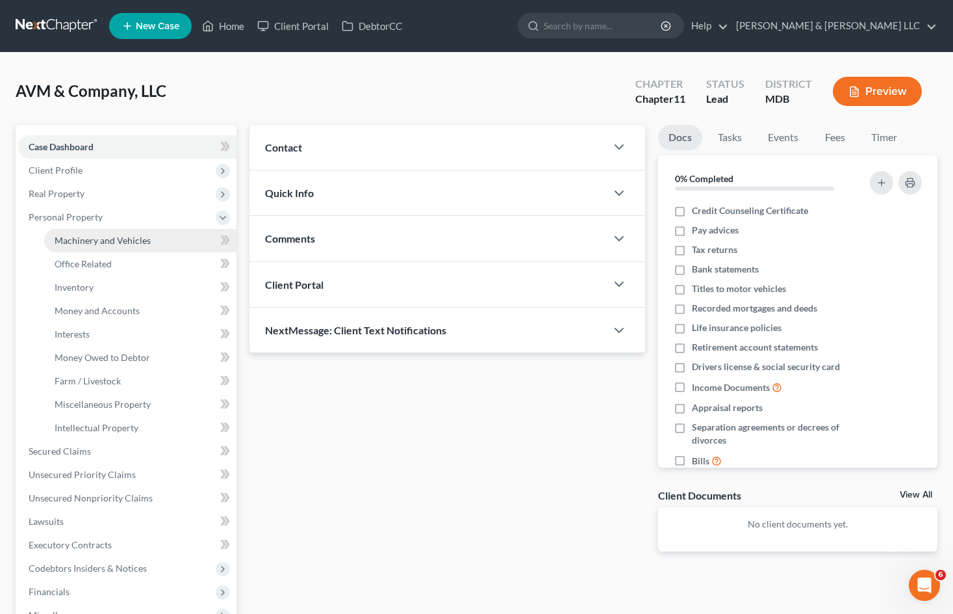
click at [107, 233] on link "Machinery and Vehicles" at bounding box center [140, 240] width 192 height 23
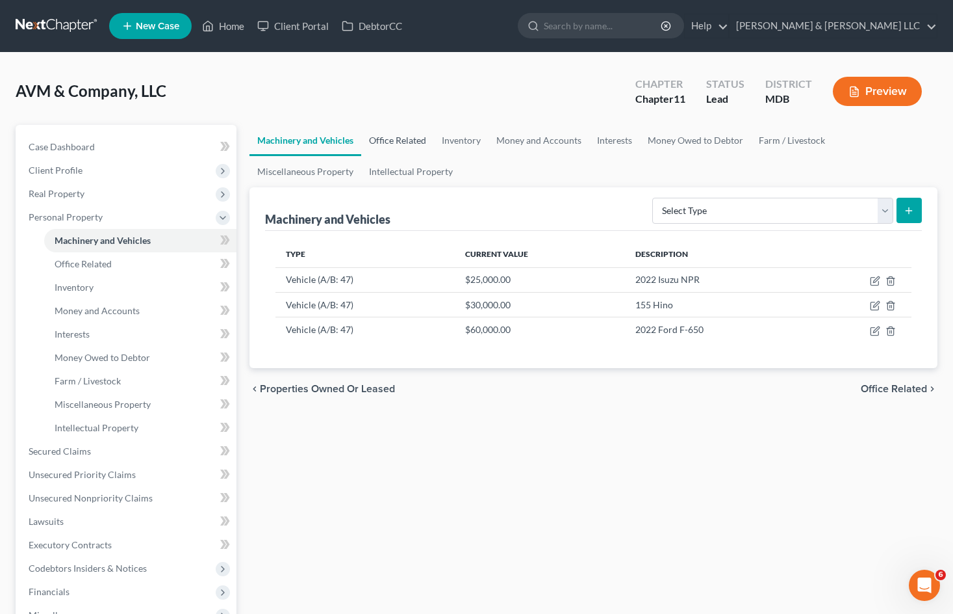
click at [424, 146] on link "Office Related" at bounding box center [397, 140] width 73 height 31
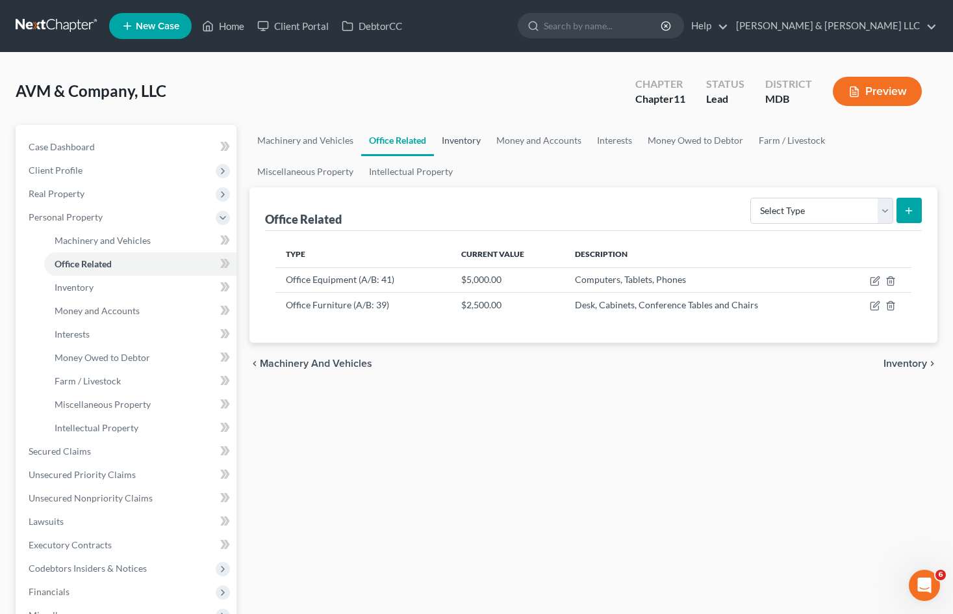
click at [467, 146] on link "Inventory" at bounding box center [461, 140] width 55 height 31
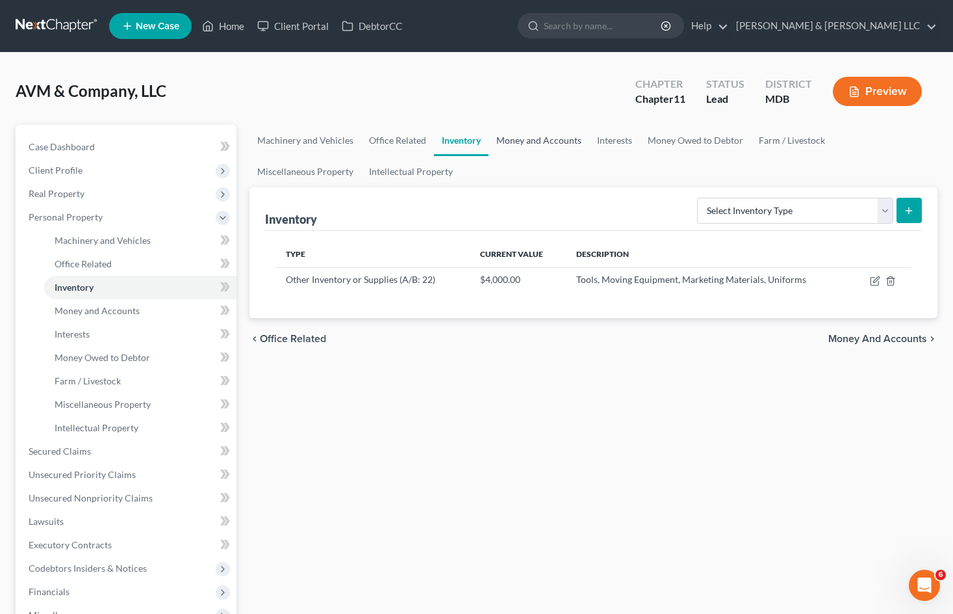
click at [547, 145] on link "Money and Accounts" at bounding box center [539, 140] width 101 height 31
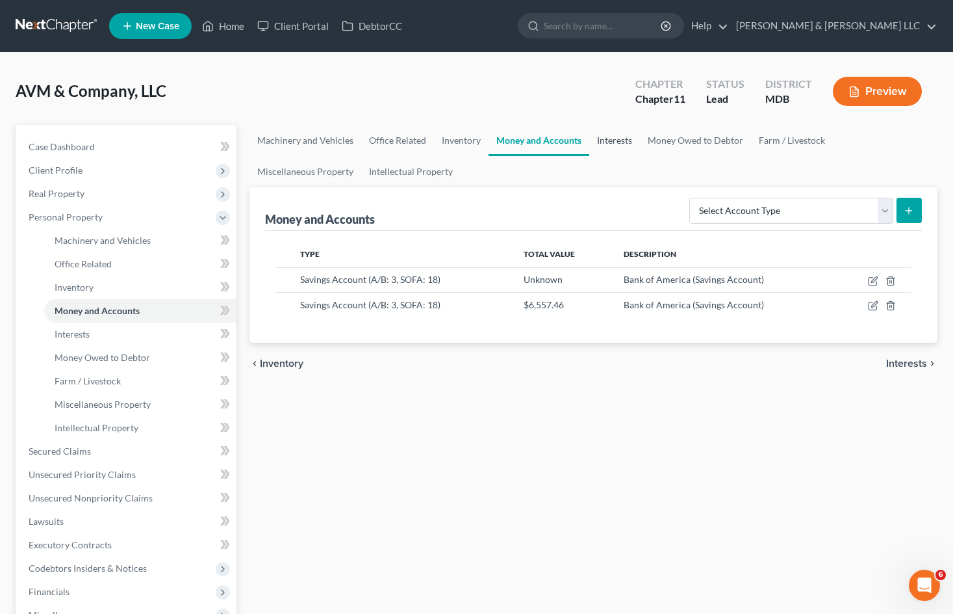
click at [638, 148] on link "Interests" at bounding box center [615, 140] width 51 height 31
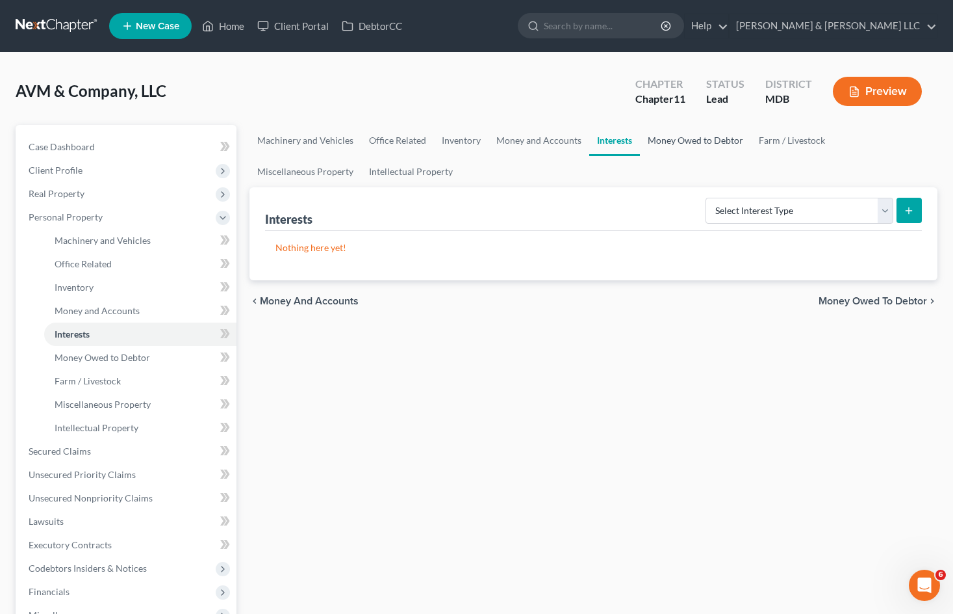
click at [698, 140] on link "Money Owed to Debtor" at bounding box center [695, 140] width 111 height 31
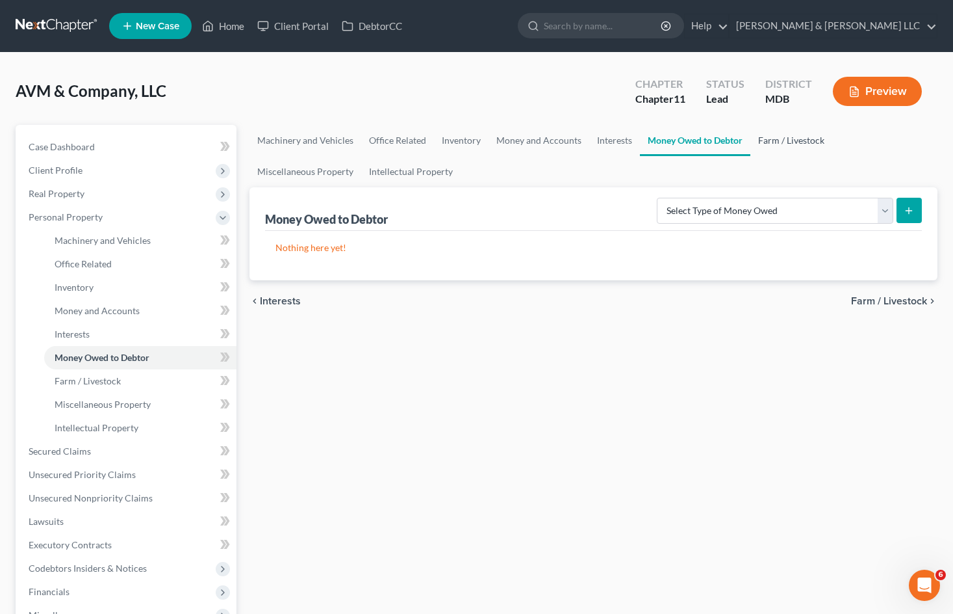
click at [794, 146] on link "Farm / Livestock" at bounding box center [792, 140] width 82 height 31
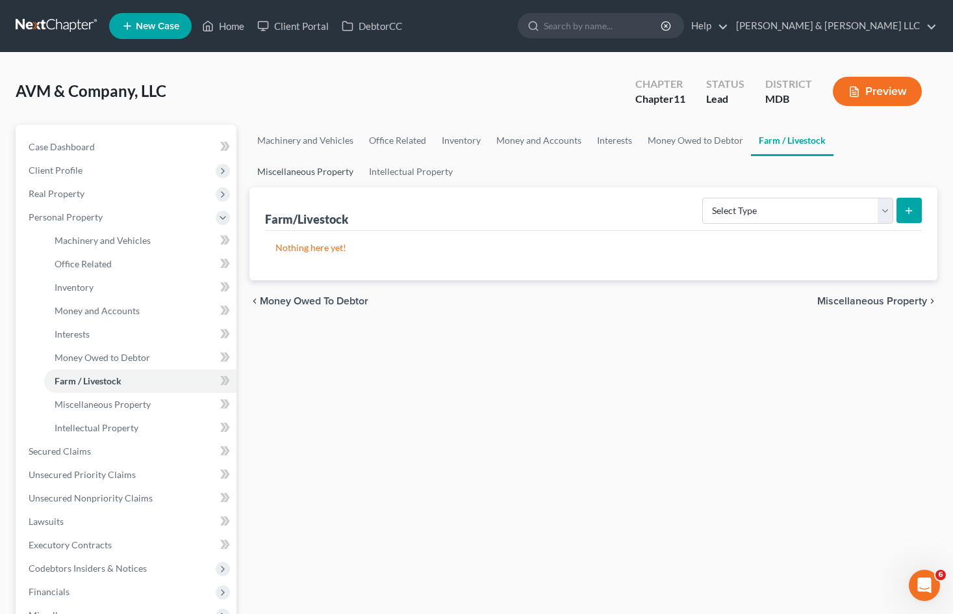
click at [259, 169] on link "Miscellaneous Property" at bounding box center [306, 171] width 112 height 31
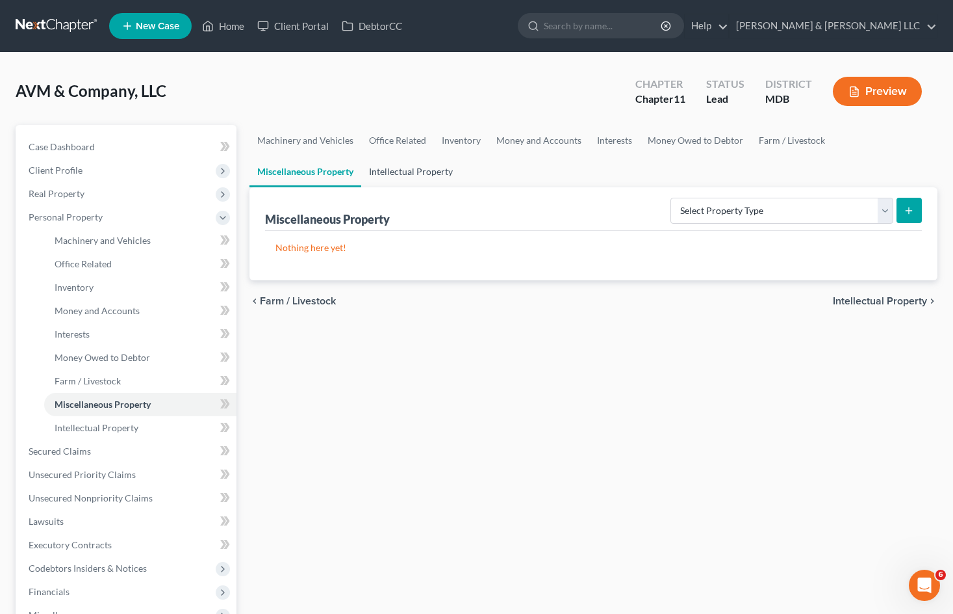
click at [397, 165] on link "Intellectual Property" at bounding box center [410, 171] width 99 height 31
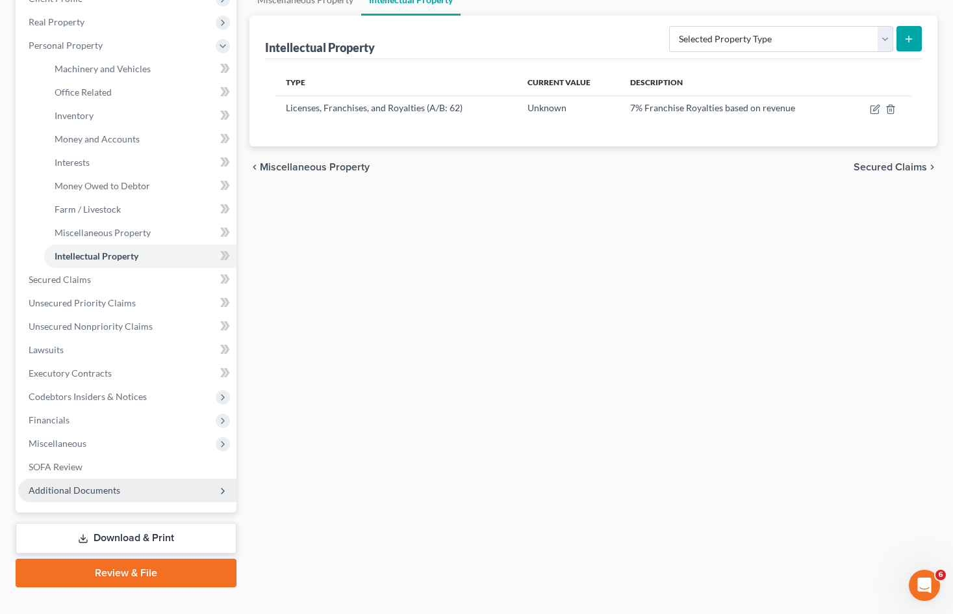
scroll to position [194, 0]
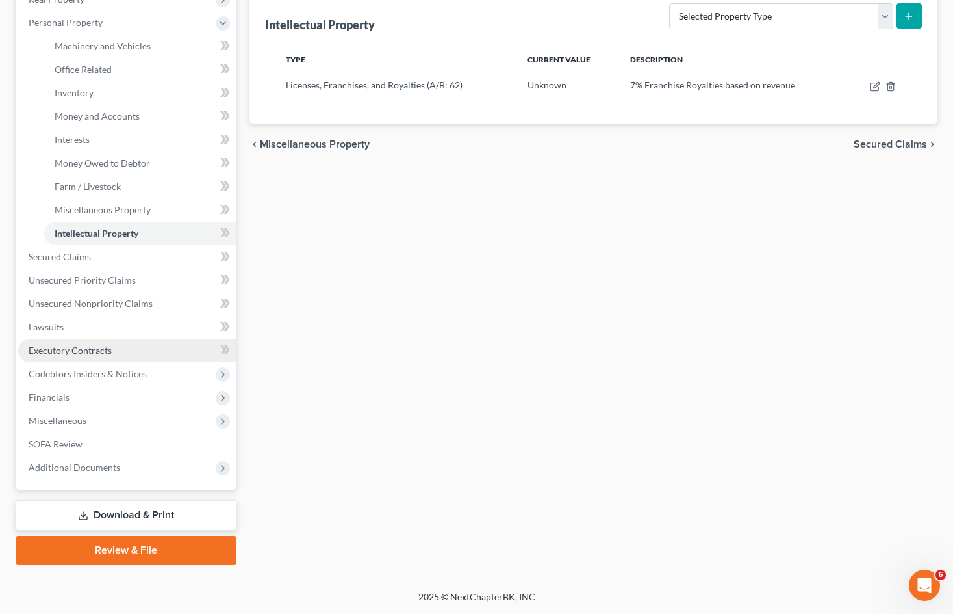
click at [177, 359] on link "Executory Contracts" at bounding box center [127, 350] width 218 height 23
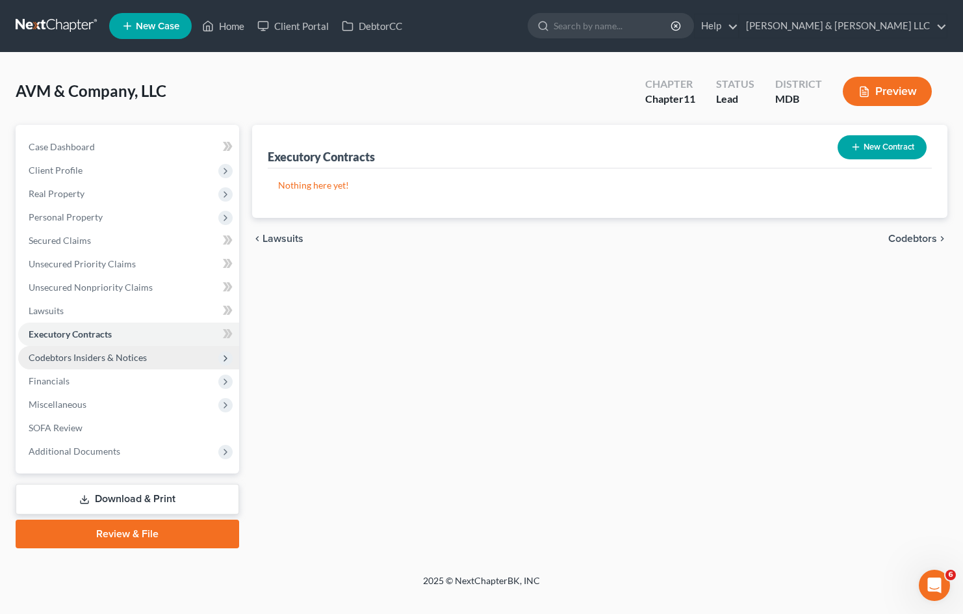
click at [140, 364] on span "Codebtors Insiders & Notices" at bounding box center [128, 357] width 221 height 23
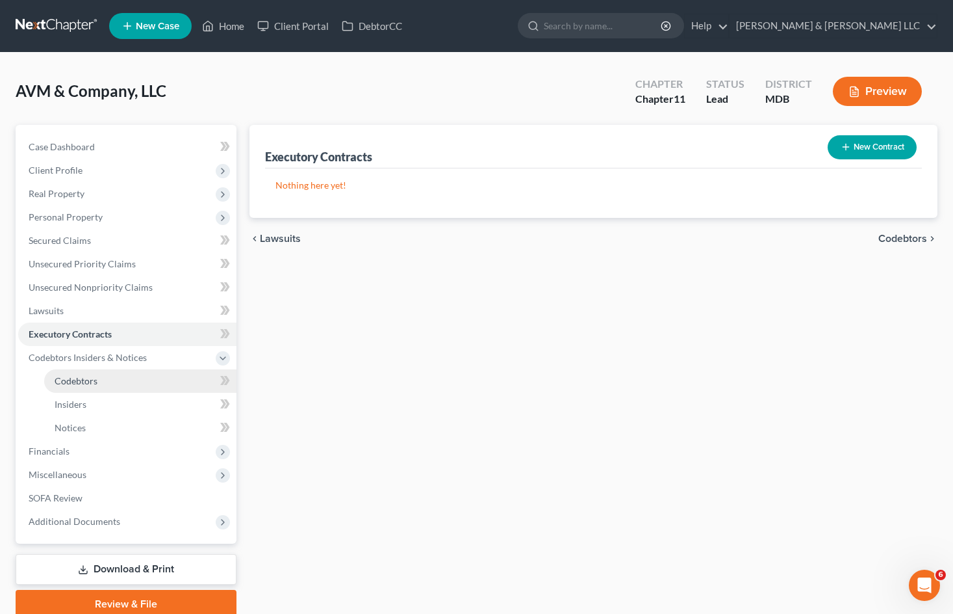
click at [139, 383] on link "Codebtors" at bounding box center [140, 380] width 192 height 23
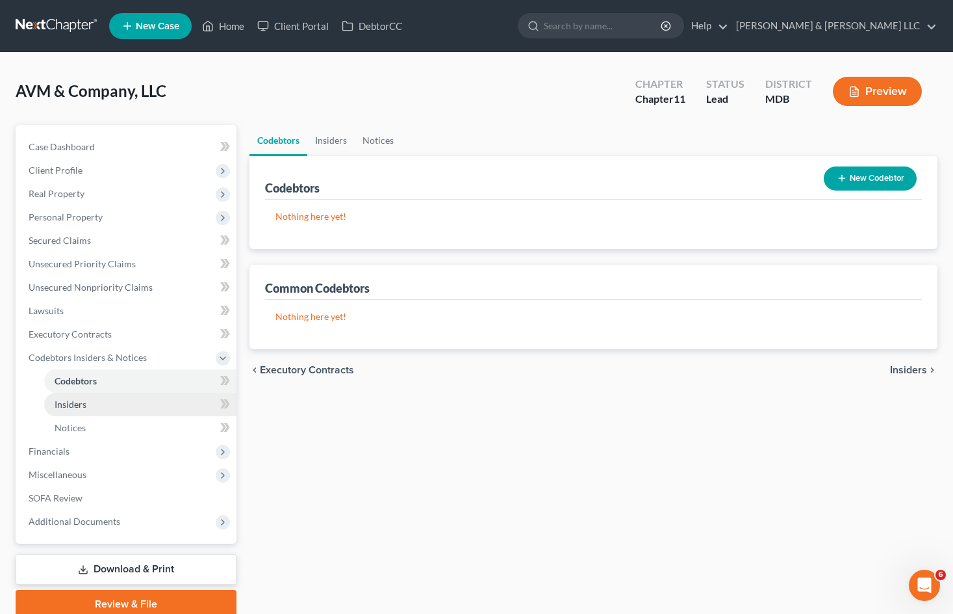
click at [136, 406] on link "Insiders" at bounding box center [140, 404] width 192 height 23
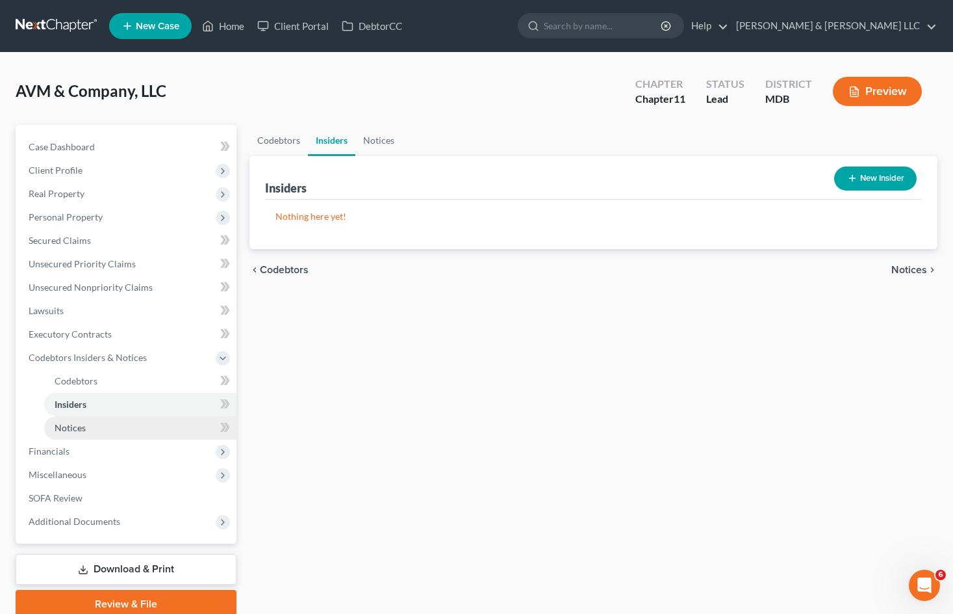
click at [131, 432] on link "Notices" at bounding box center [140, 427] width 192 height 23
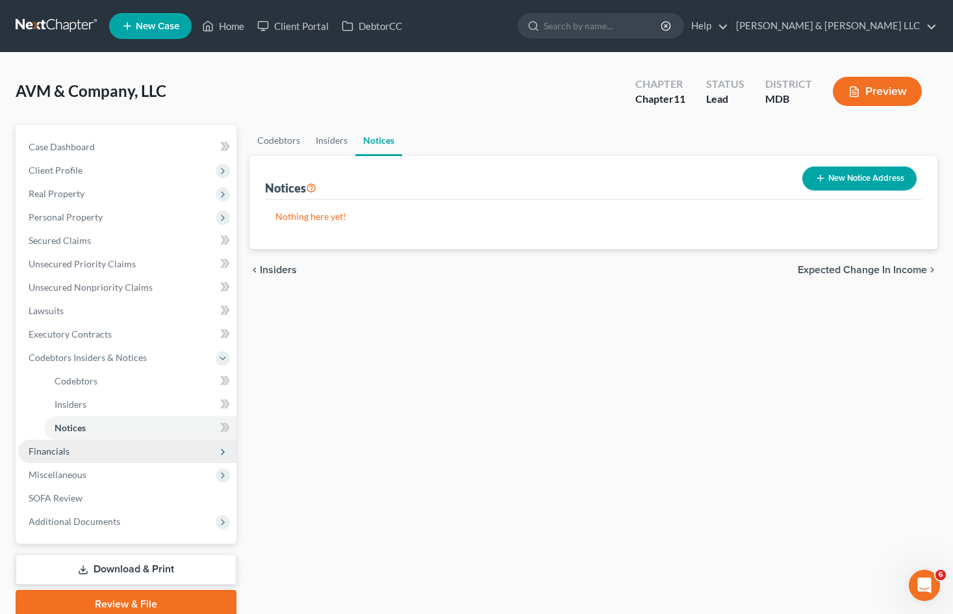
click at [125, 450] on span "Financials" at bounding box center [127, 450] width 218 height 23
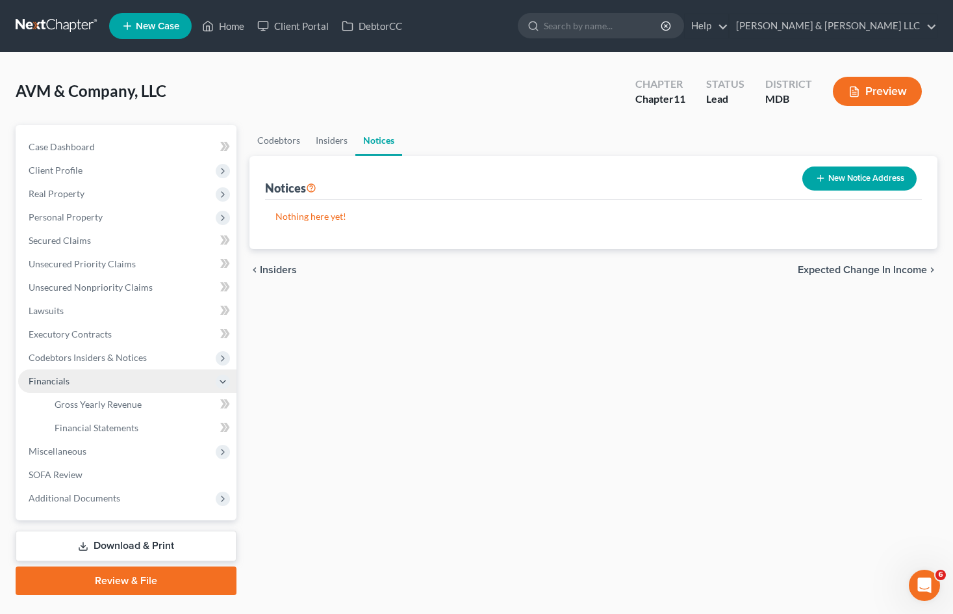
click at [106, 389] on span "Financials" at bounding box center [127, 380] width 218 height 23
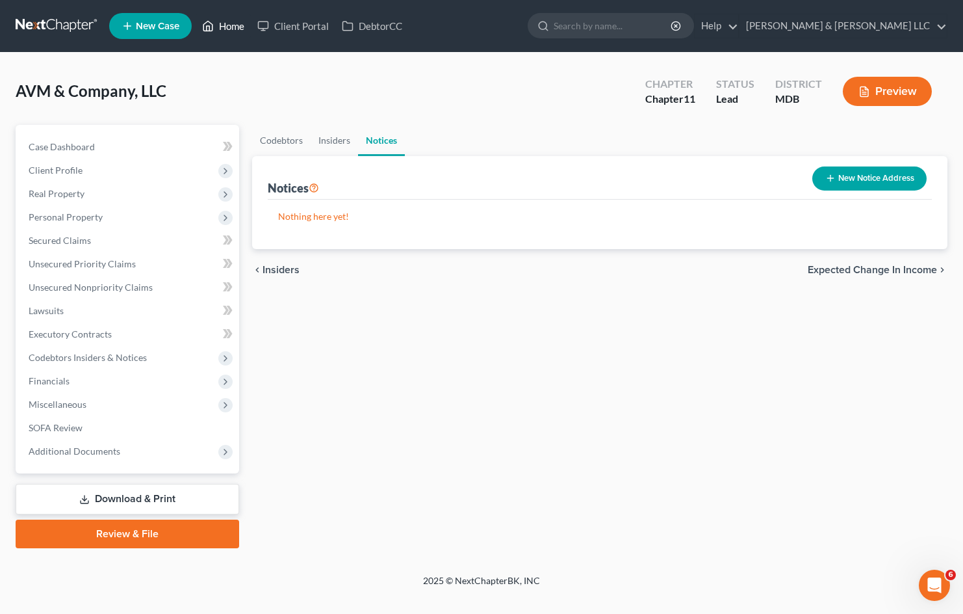
click at [237, 24] on link "Home" at bounding box center [223, 25] width 55 height 23
